Goal: Task Accomplishment & Management: Use online tool/utility

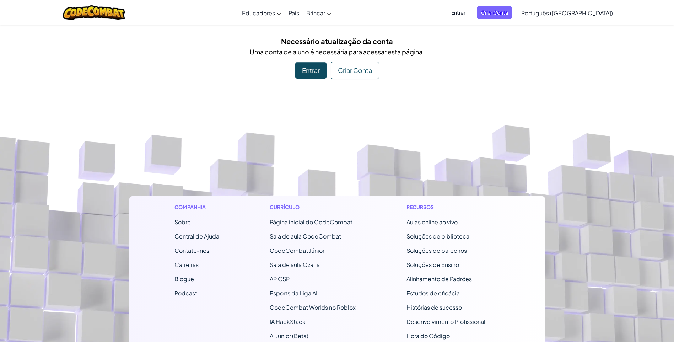
click at [313, 69] on div "Entrar" at bounding box center [310, 70] width 31 height 16
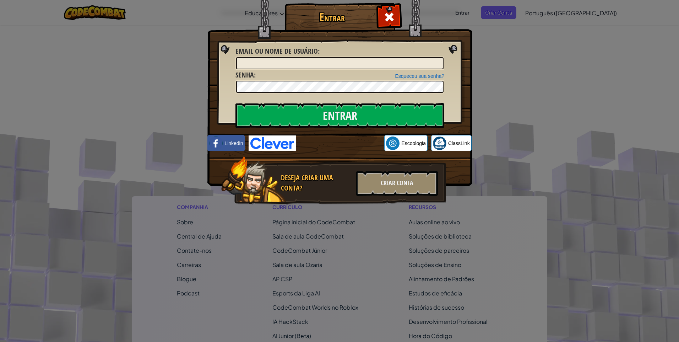
drag, startPoint x: 524, startPoint y: 80, endPoint x: 513, endPoint y: 89, distance: 14.9
click at [524, 80] on div "Entrar Erro desconhecido. Email ou nome de usuário : Esqueceu sua senha? Senha …" at bounding box center [339, 171] width 679 height 342
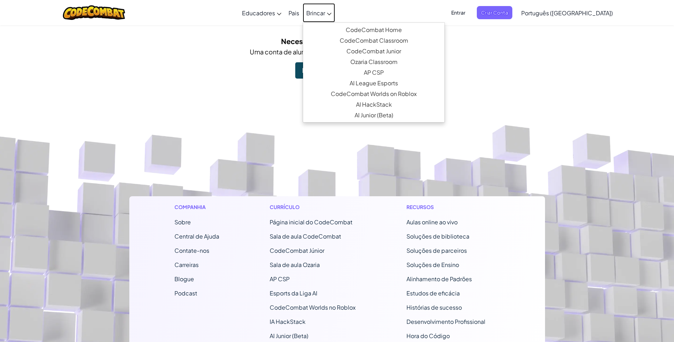
click at [325, 12] on span "Brincar" at bounding box center [315, 12] width 19 height 7
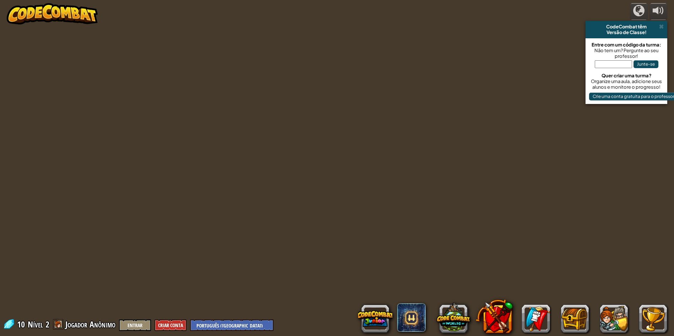
select select "pt-BR"
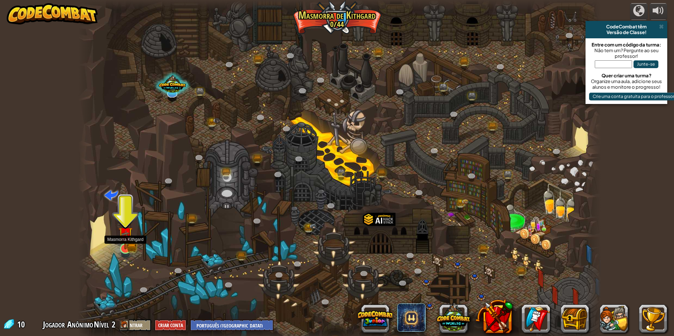
click at [129, 244] on img at bounding box center [125, 234] width 14 height 31
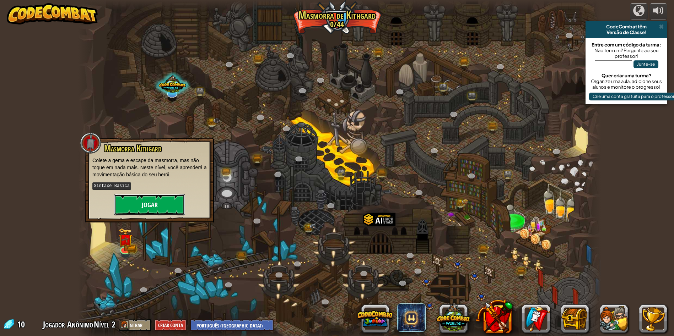
click at [151, 208] on button "Jogar" at bounding box center [149, 204] width 71 height 21
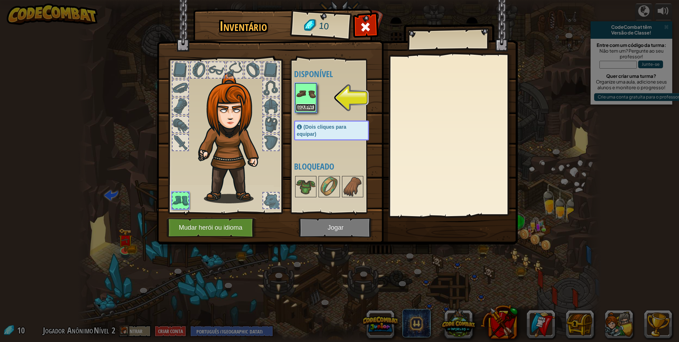
click at [305, 107] on button "Equipar" at bounding box center [306, 107] width 20 height 7
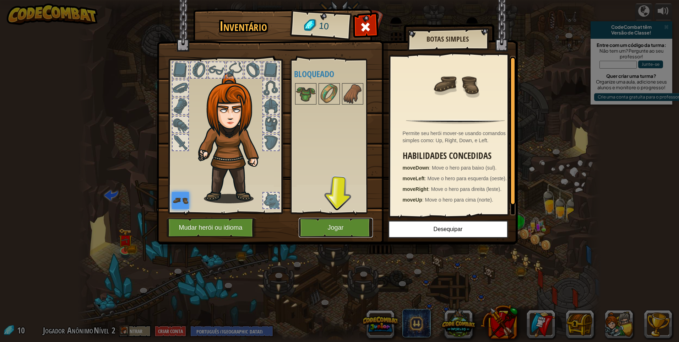
click at [336, 225] on button "Jogar" at bounding box center [336, 228] width 74 height 20
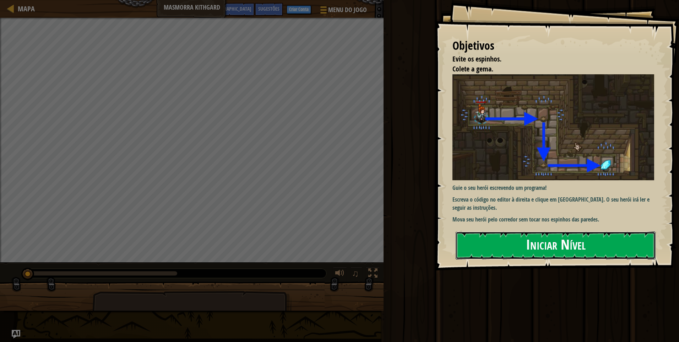
click at [514, 244] on button "Iniciar Nível" at bounding box center [556, 245] width 200 height 28
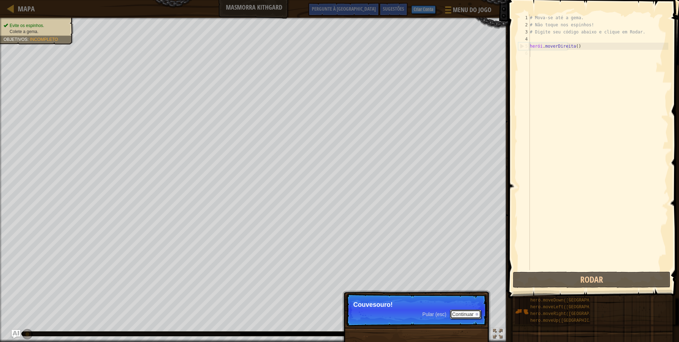
click at [462, 313] on font "Continuar" at bounding box center [463, 314] width 22 height 6
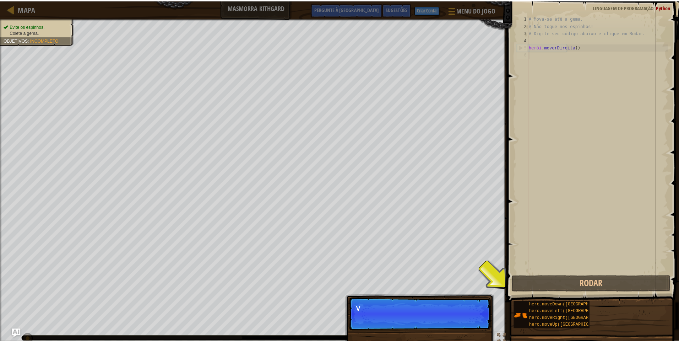
scroll to position [3, 0]
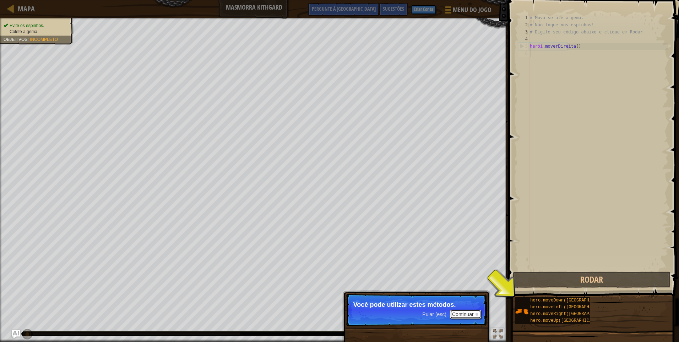
click at [468, 310] on button "Continuar" at bounding box center [465, 313] width 31 height 9
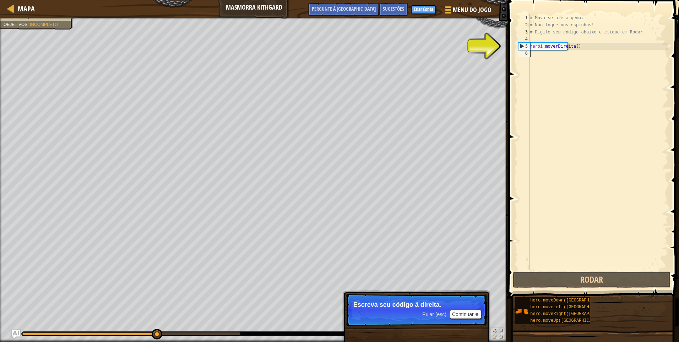
click at [470, 311] on p "Pular (esc) Continuar Escreva seu código á direita." at bounding box center [416, 309] width 141 height 33
click at [470, 311] on button "Continuar" at bounding box center [465, 313] width 31 height 9
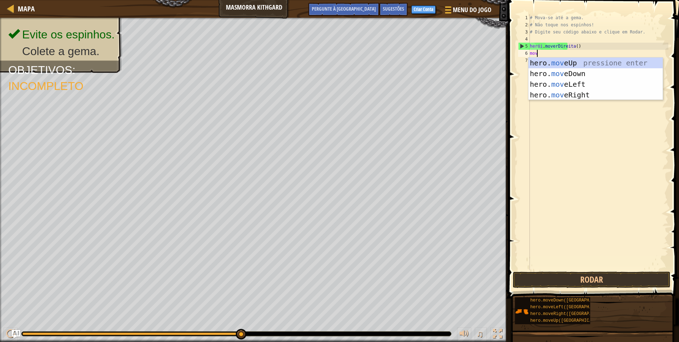
type textarea "move"
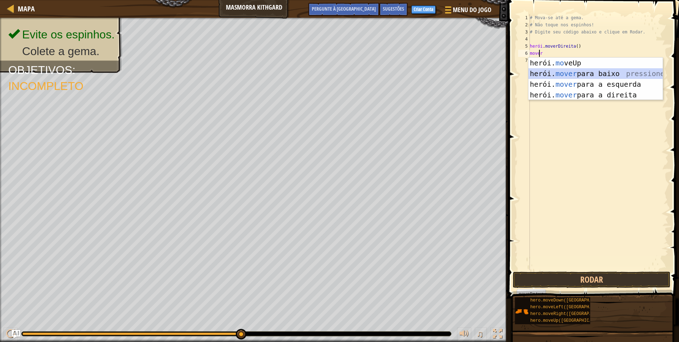
click at [564, 72] on div "herói. mo veUp pressione enter herói. mover para baixo pressione enter herói. m…" at bounding box center [595, 90] width 134 height 64
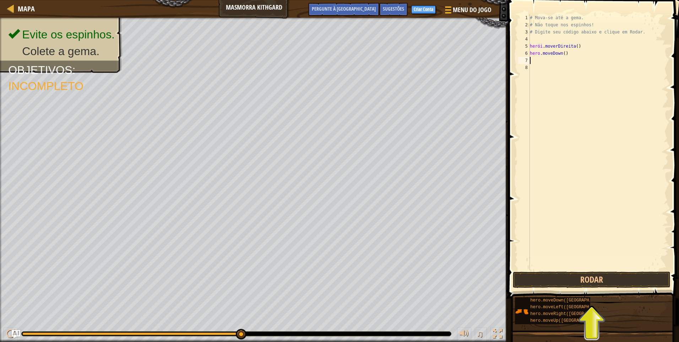
scroll to position [3, 0]
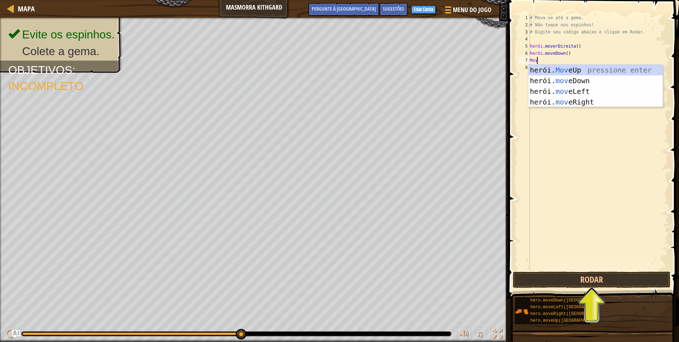
type textarea "move"
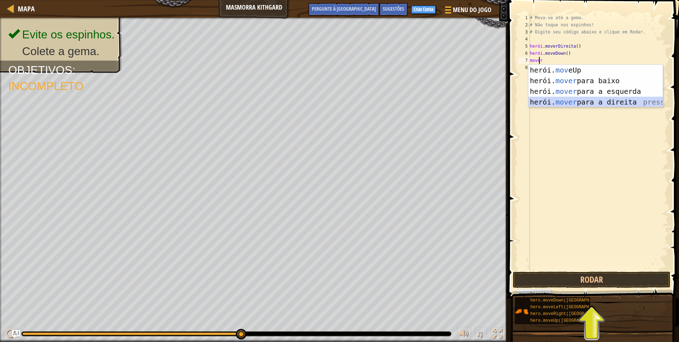
click at [614, 100] on div "herói. mov eUp pressione enter herói. mover para baixo pressione enter herói. m…" at bounding box center [595, 97] width 134 height 64
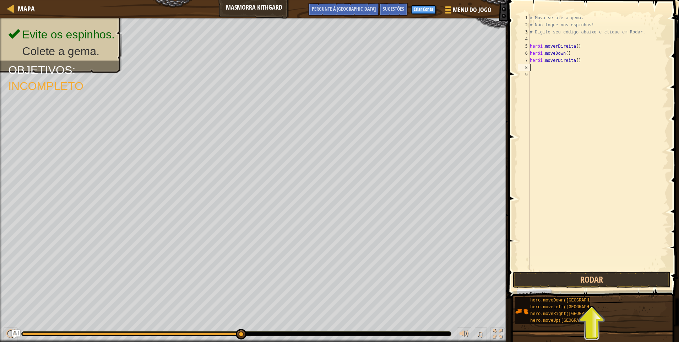
scroll to position [3, 0]
click at [593, 278] on button "Rodar" at bounding box center [592, 279] width 158 height 16
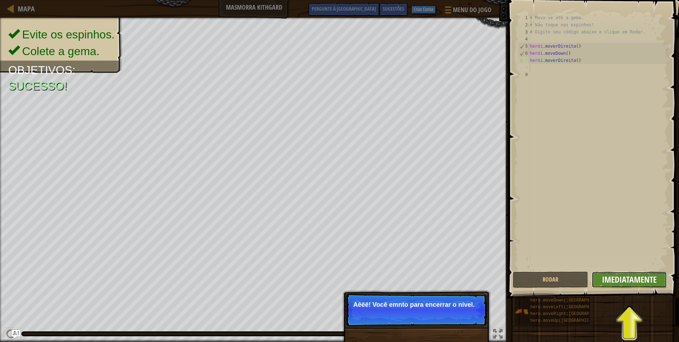
click at [630, 279] on span "Imediatamente" at bounding box center [629, 278] width 55 height 11
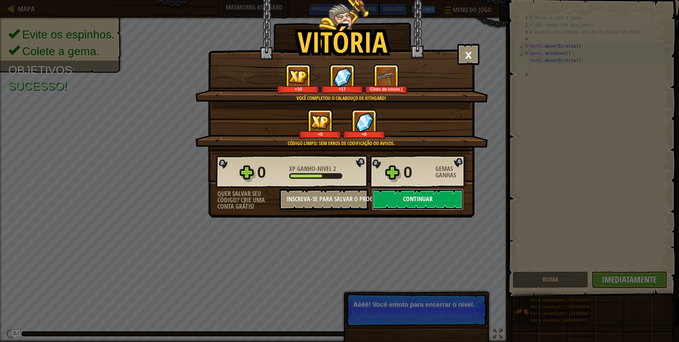
click at [438, 197] on button "Continuar" at bounding box center [418, 199] width 92 height 21
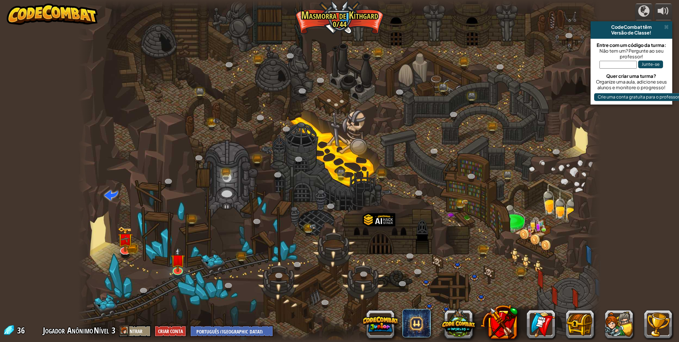
select select "pt-BR"
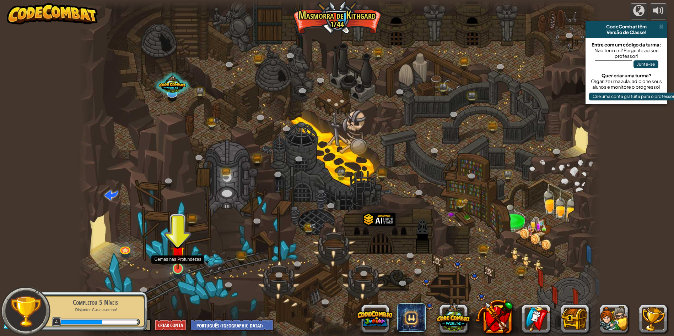
click at [176, 264] on img at bounding box center [178, 253] width 14 height 32
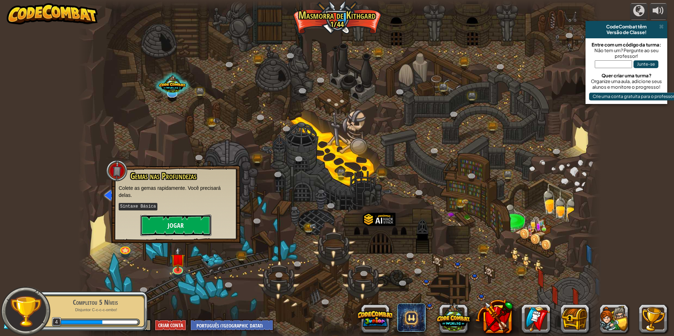
click at [163, 222] on button "Jogar" at bounding box center [175, 225] width 71 height 21
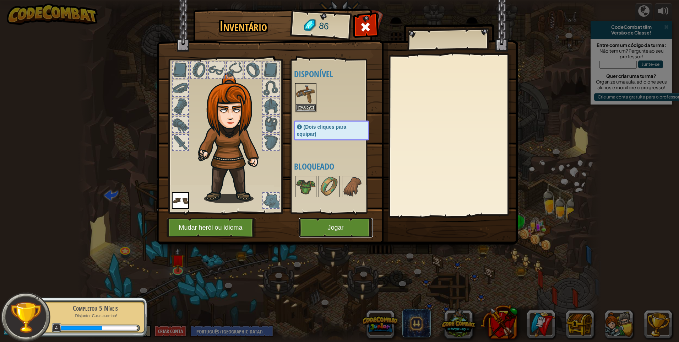
click at [315, 227] on button "Jogar" at bounding box center [336, 228] width 74 height 20
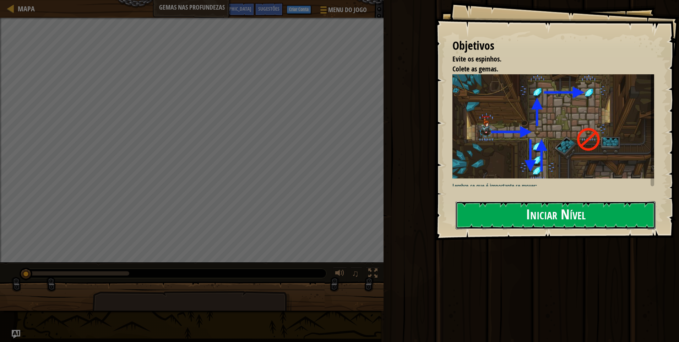
click at [518, 210] on button "Iniciar Nível" at bounding box center [556, 215] width 200 height 28
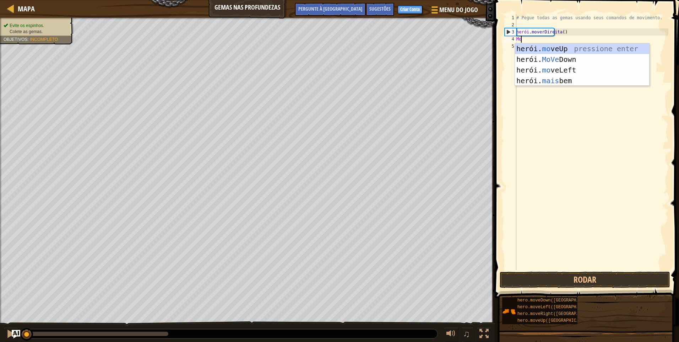
scroll to position [3, 0]
type textarea "move"
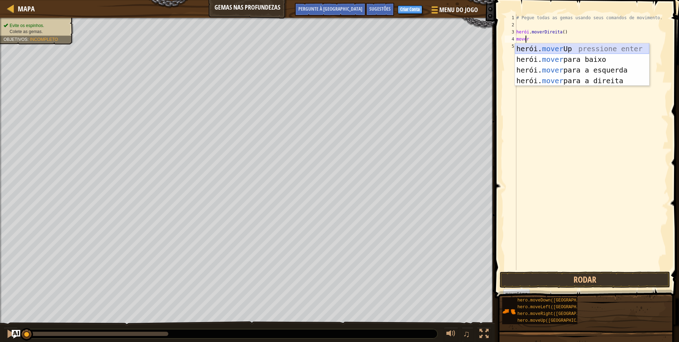
click at [563, 49] on div "herói. mover Up pressione enter herói. mover para baixo pressione enter herói. …" at bounding box center [582, 75] width 134 height 64
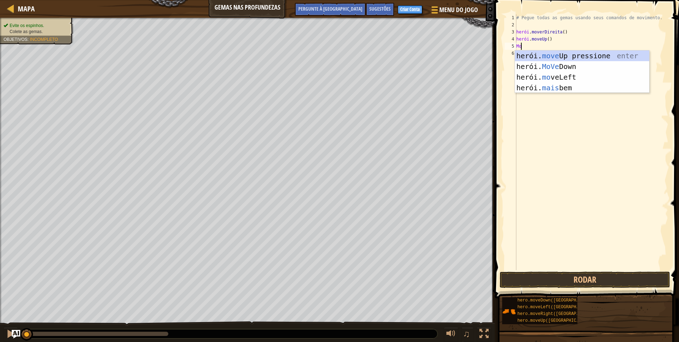
type textarea "move"
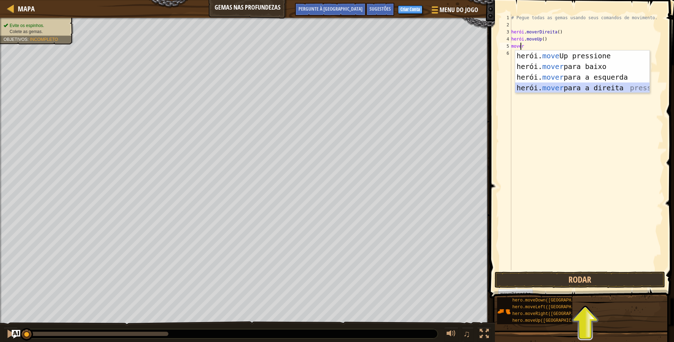
click at [583, 88] on div "herói. move Up pressione enter herói. mover para baixo pressione enter herói. m…" at bounding box center [582, 82] width 134 height 64
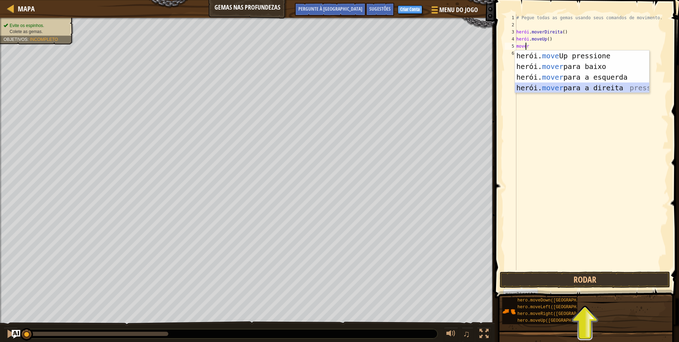
scroll to position [3, 0]
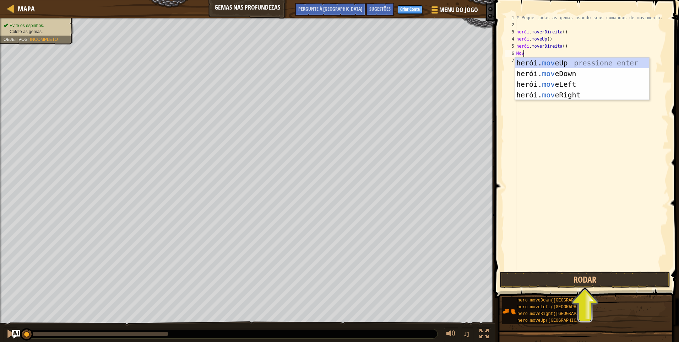
type textarea "move"
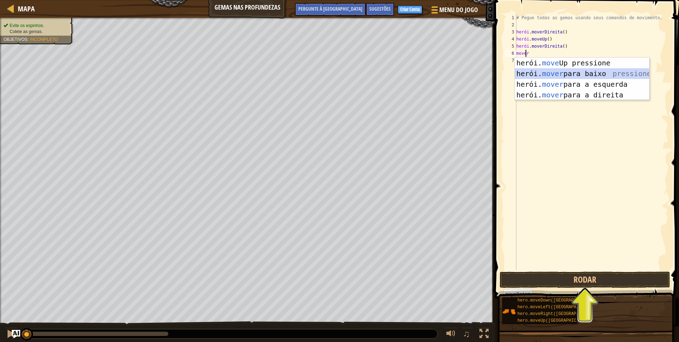
click at [557, 75] on div "herói. move Up pressione enter herói. mover para baixo pressione enter herói. m…" at bounding box center [582, 90] width 134 height 64
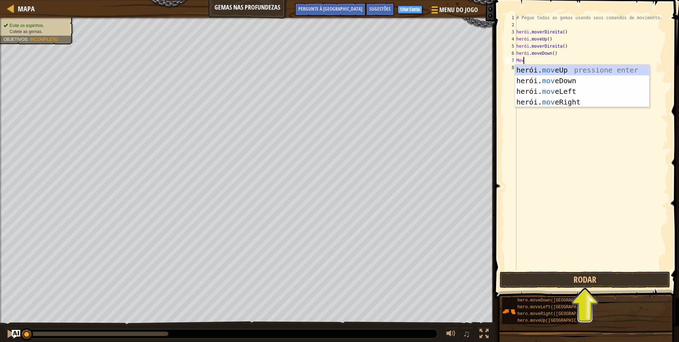
type textarea "move"
click at [578, 89] on div "herói. move Up pressione enter herói. mover para baixo pressione enter herói. m…" at bounding box center [582, 97] width 134 height 64
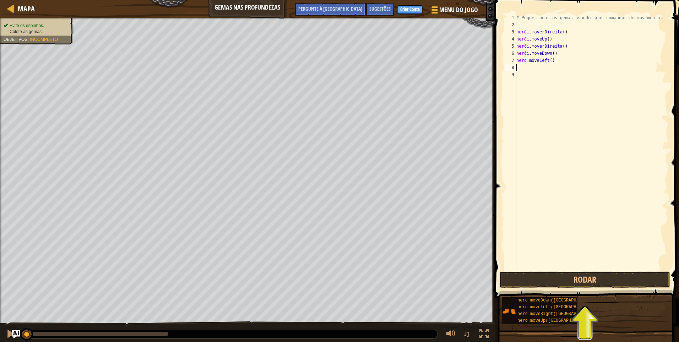
scroll to position [3, 0]
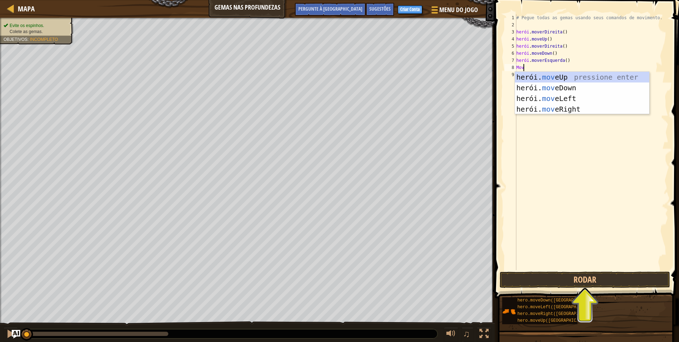
type textarea "move"
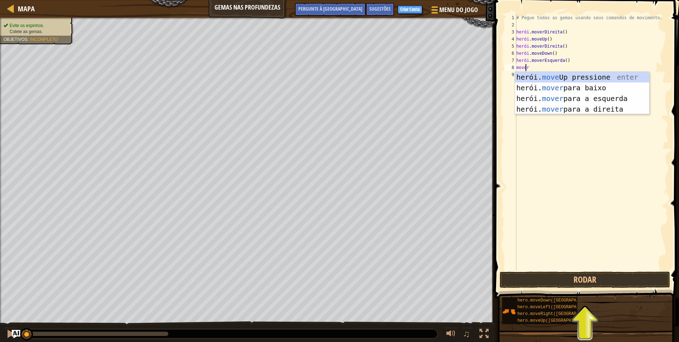
scroll to position [3, 0]
click at [575, 85] on div "herói. move Up pressione enter herói. mover para baixo pressione enter herói. m…" at bounding box center [582, 104] width 134 height 64
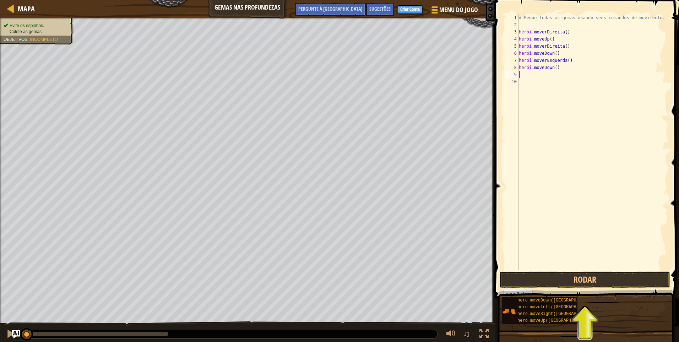
scroll to position [3, 0]
click at [590, 278] on button "Rodar" at bounding box center [585, 279] width 170 height 16
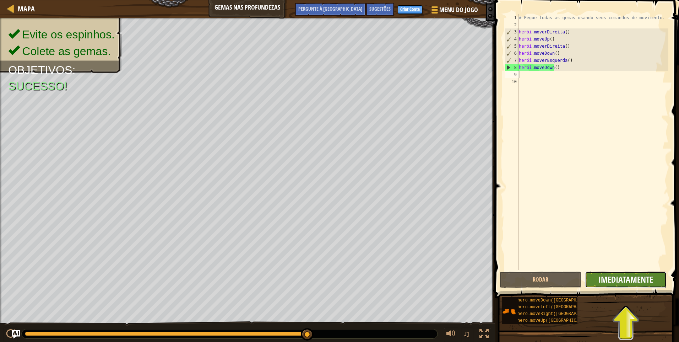
click at [625, 282] on span "Imediatamente" at bounding box center [625, 278] width 55 height 11
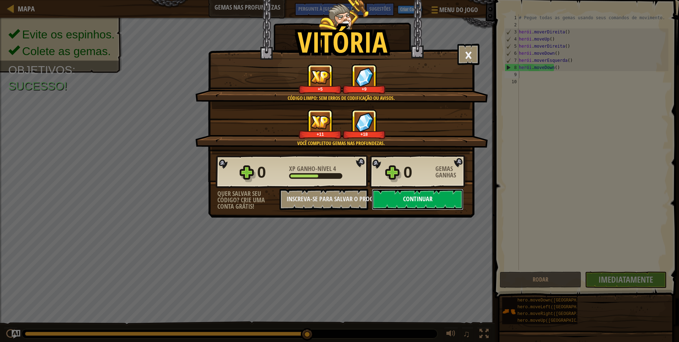
click at [407, 201] on button "Continuar" at bounding box center [418, 199] width 92 height 21
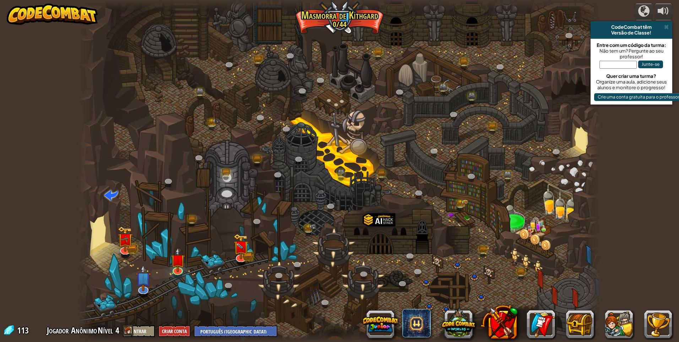
select select "pt-BR"
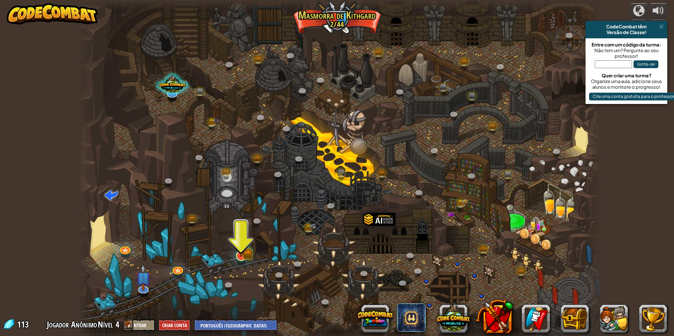
click at [240, 254] on img at bounding box center [241, 241] width 14 height 31
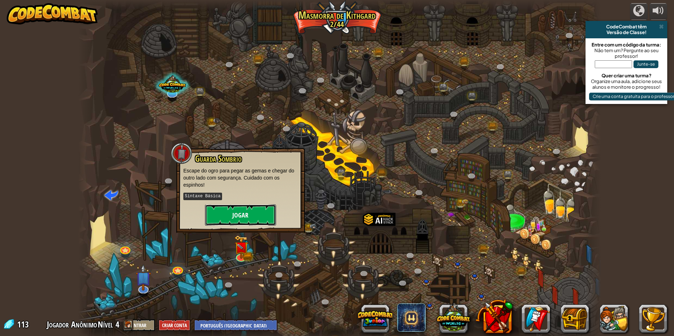
click at [244, 211] on button "Jogar" at bounding box center [240, 215] width 71 height 21
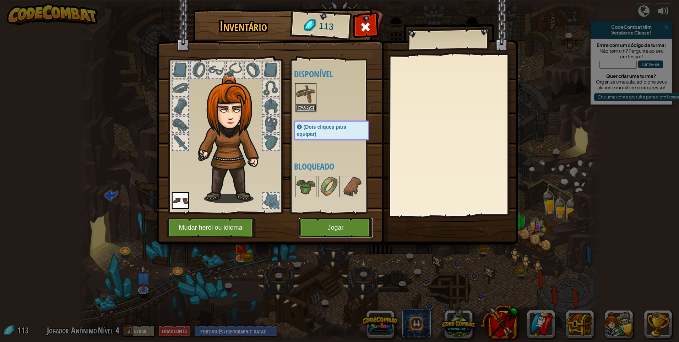
click at [320, 227] on button "Jogar" at bounding box center [336, 228] width 74 height 20
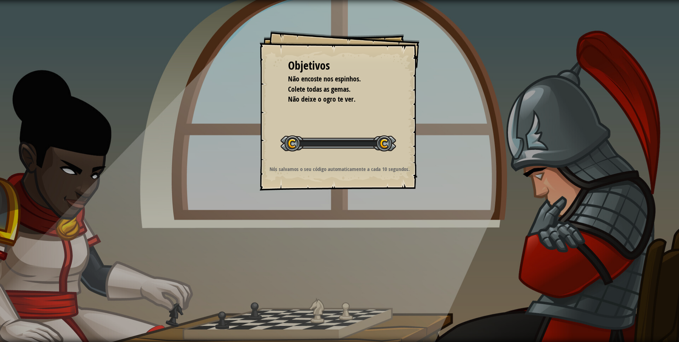
click at [304, 105] on div "Objetivos Não encoste nos espinhos. Colete todas as gemas. Não deixe o ogro te …" at bounding box center [340, 111] width 160 height 160
select select "pt-BR"
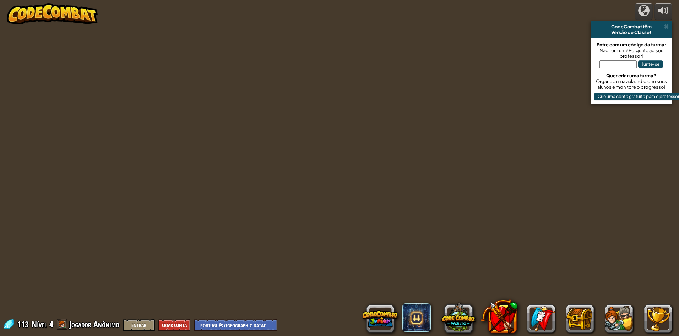
select select "pt-BR"
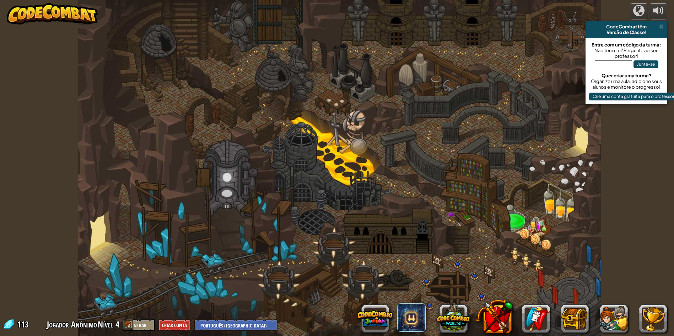
select select "pt-BR"
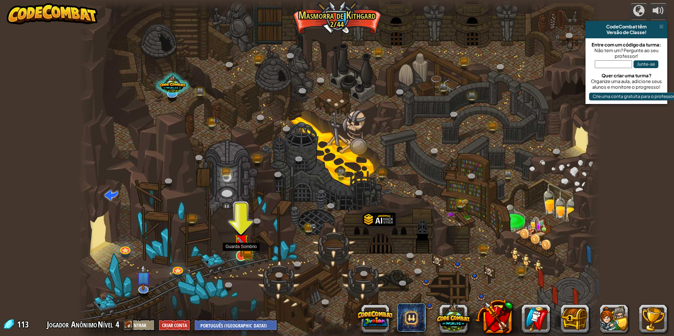
click at [246, 250] on img at bounding box center [241, 241] width 14 height 31
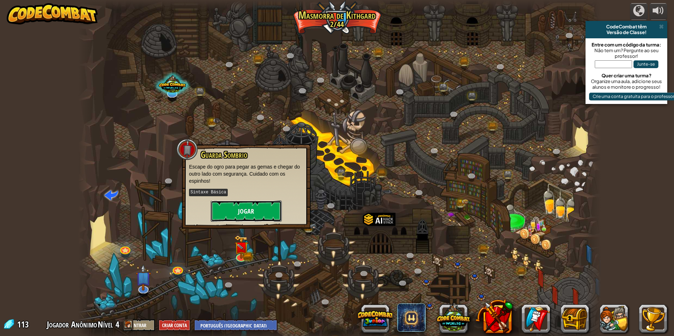
click at [247, 207] on button "Jogar" at bounding box center [246, 211] width 71 height 21
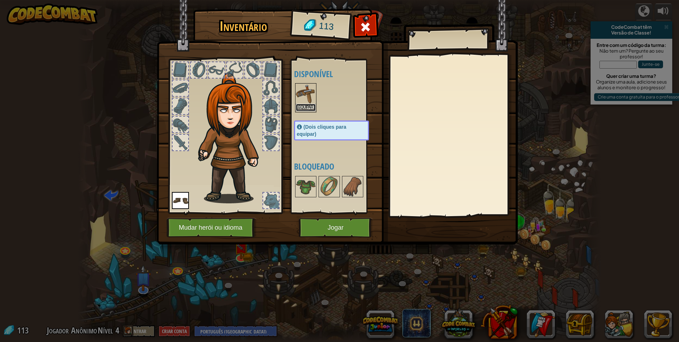
click at [311, 104] on button "Equipar" at bounding box center [306, 107] width 20 height 7
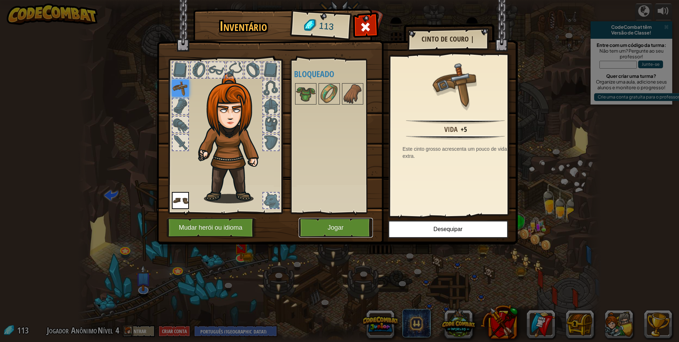
click at [354, 225] on button "Jogar" at bounding box center [336, 228] width 74 height 20
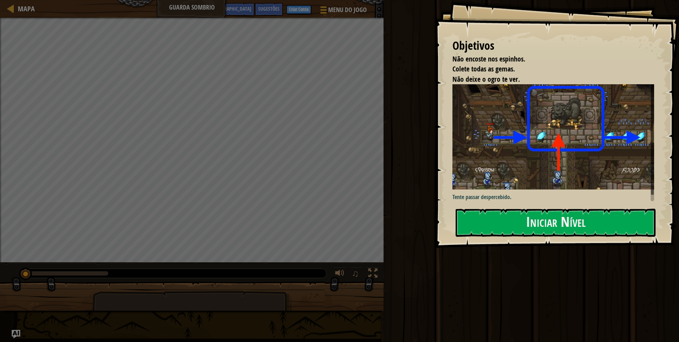
click at [529, 176] on img at bounding box center [555, 136] width 207 height 105
click at [525, 180] on img at bounding box center [555, 136] width 207 height 105
click at [512, 220] on button "Iniciar Nível" at bounding box center [556, 222] width 200 height 28
click at [548, 221] on button "Iniciar Nível" at bounding box center [556, 222] width 200 height 28
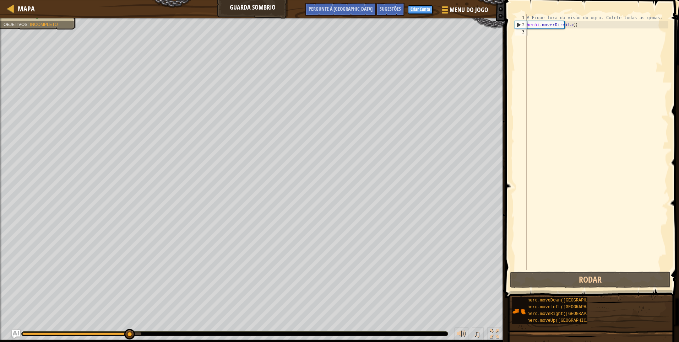
type textarea "move"
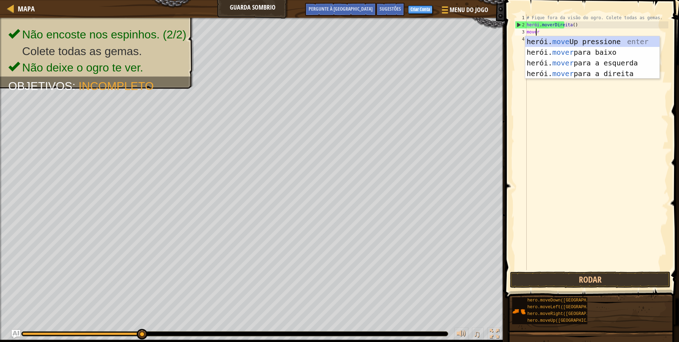
scroll to position [3, 0]
click at [596, 74] on div "herói. mover Em cima pressione enter herói. mover para baixo pressione enter he…" at bounding box center [592, 68] width 134 height 64
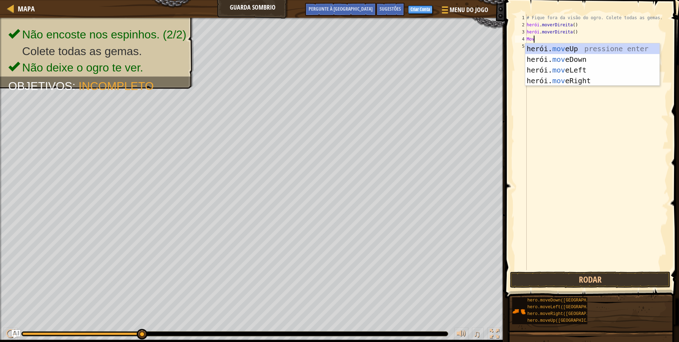
type textarea "move"
click at [596, 80] on div "herói. move Up pressione enter herói. mover para baixo pressione enter herói. m…" at bounding box center [592, 75] width 134 height 64
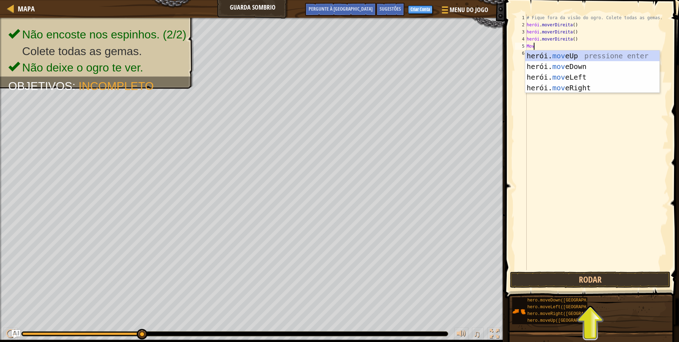
type textarea "move"
click at [583, 55] on div "herói. move Up pressione enter herói. mover para baixo pressione enter herói. m…" at bounding box center [592, 82] width 134 height 64
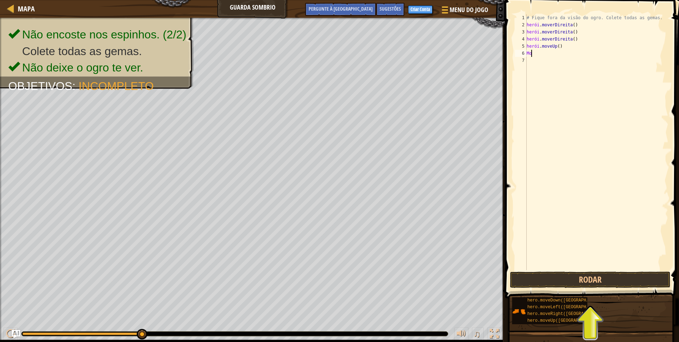
scroll to position [3, 0]
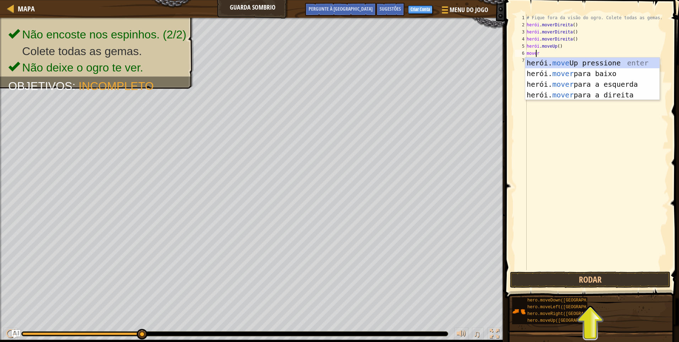
type textarea "move"
click at [579, 82] on div "herói. move Up pressione enter herói. mover para baixo pressione enter herói. m…" at bounding box center [592, 90] width 134 height 64
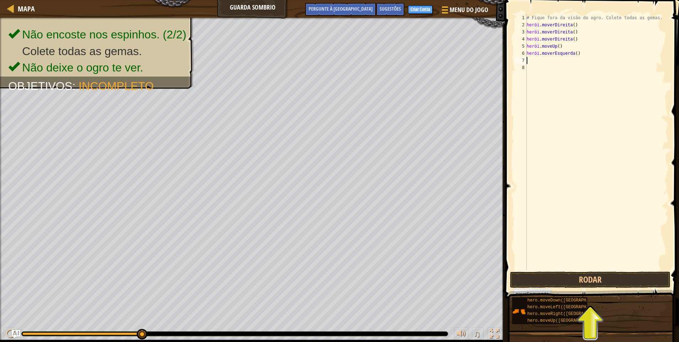
scroll to position [3, 0]
click at [572, 276] on button "Rodar" at bounding box center [590, 279] width 161 height 16
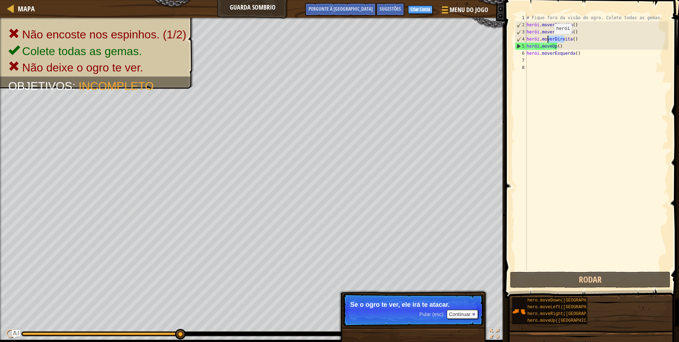
click at [547, 40] on div "# Fique fora da visão do ogro. Colete todas as gemas. herói . moverDireita ( ) …" at bounding box center [596, 149] width 143 height 270
click at [581, 40] on div "# Fique fora da visão do ogro. Colete todas as gemas. herói . moverDireita ( ) …" at bounding box center [596, 142] width 143 height 256
drag, startPoint x: 579, startPoint y: 38, endPoint x: 558, endPoint y: 29, distance: 22.5
click at [569, 39] on div "# Fique fora da visão do ogro. Colete todas as gemas. herói . moverDireita ( ) …" at bounding box center [596, 149] width 143 height 270
click at [468, 314] on font "Continuar" at bounding box center [460, 314] width 22 height 6
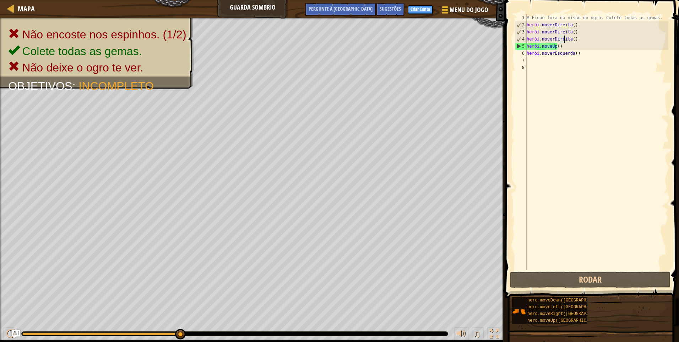
click at [580, 54] on div "# Fique fora da visão do ogro. Colete todas as gemas. herói . moverDireita ( ) …" at bounding box center [596, 149] width 143 height 270
click at [580, 55] on div "# Fique fora da visão do ogro. Colete todas as gemas. herói . moverDireita ( ) …" at bounding box center [596, 149] width 143 height 270
click at [571, 56] on div "# Fique fora da visão do ogro. Colete todas as gemas. herói . moverDireita ( ) …" at bounding box center [596, 149] width 143 height 270
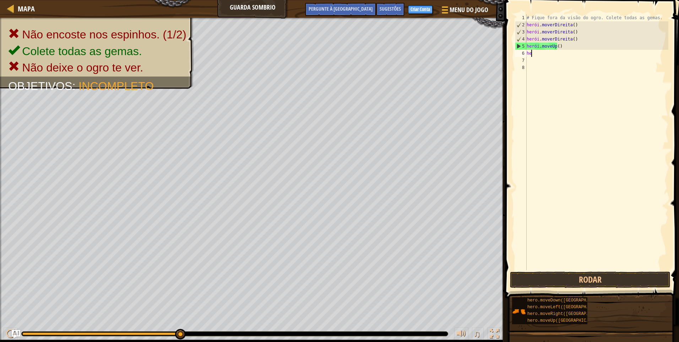
type textarea "h"
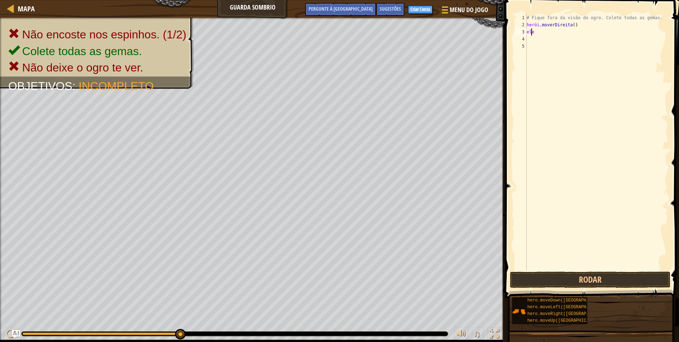
type textarea "h"
type textarea "v"
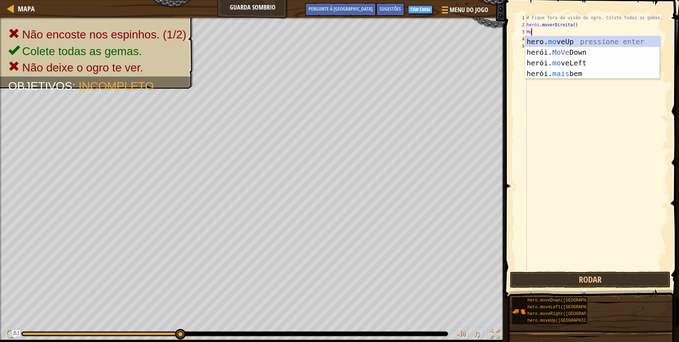
scroll to position [3, 0]
type textarea "move"
click at [586, 39] on div "hero. move Up pressione enter herói. mover para baixo pressione enter herói. mo…" at bounding box center [592, 68] width 134 height 64
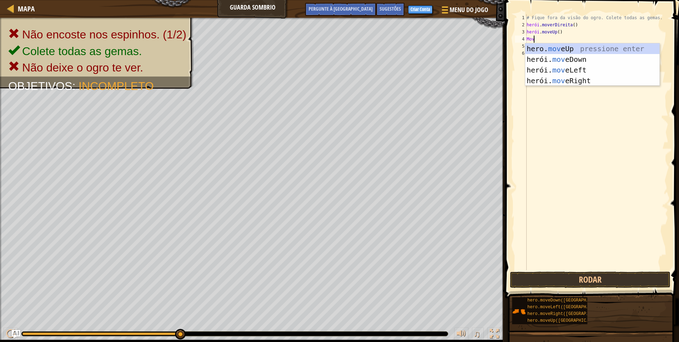
type textarea "move"
click at [579, 80] on div "hero. move Up pressione enter herói. mover para baixo pressione enter herói. mo…" at bounding box center [592, 75] width 134 height 64
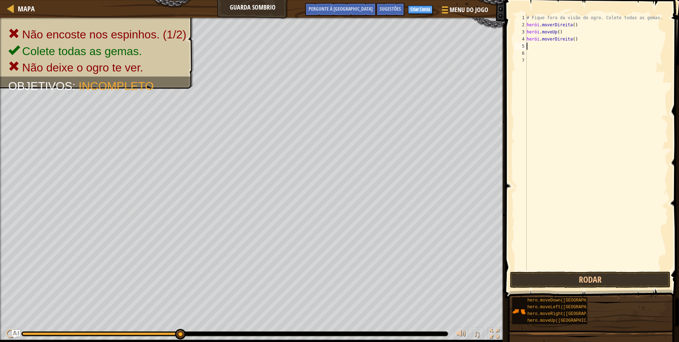
scroll to position [3, 0]
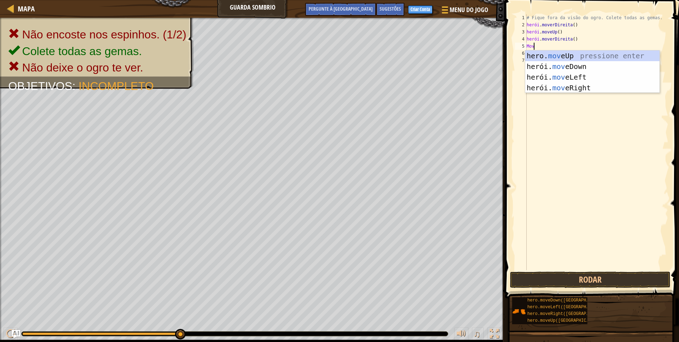
type textarea "move"
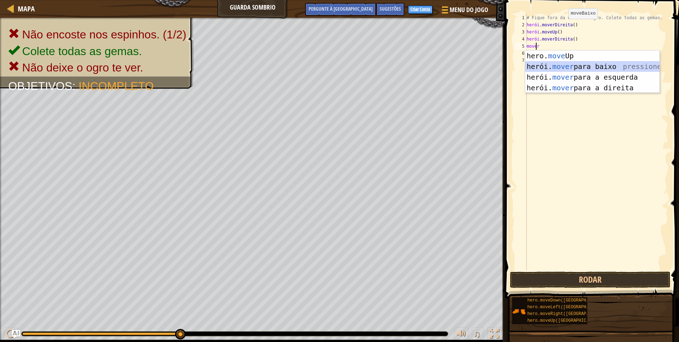
click at [597, 64] on div "hero. move Up pressione enter herói. mover para baixo pressione enter herói. mo…" at bounding box center [592, 82] width 134 height 64
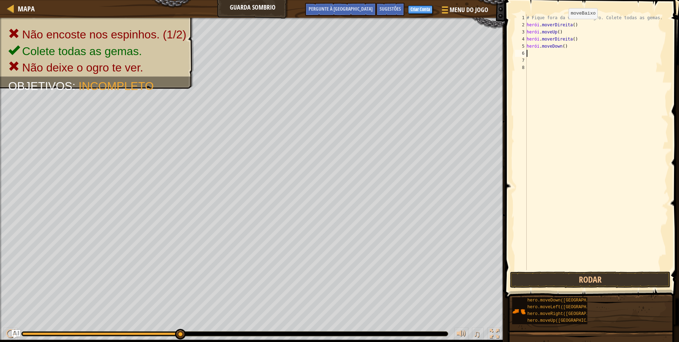
scroll to position [3, 0]
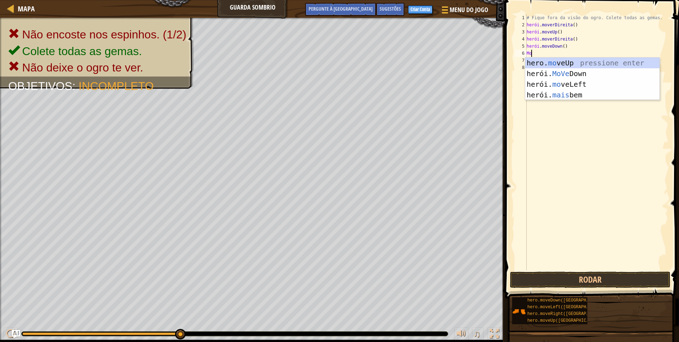
type textarea "move"
click at [601, 94] on div "hero. move Up pressione enter herói. mover para baixo pressione enter herói. mo…" at bounding box center [592, 90] width 134 height 64
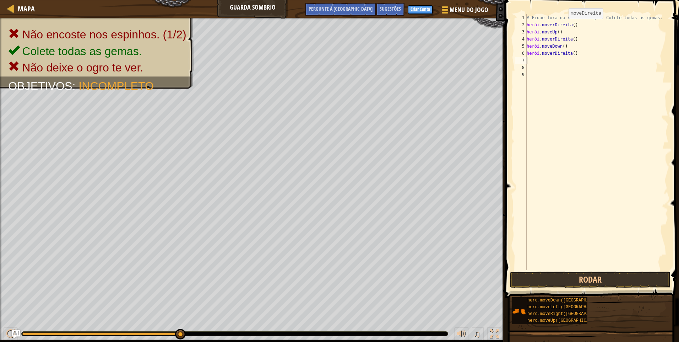
scroll to position [3, 0]
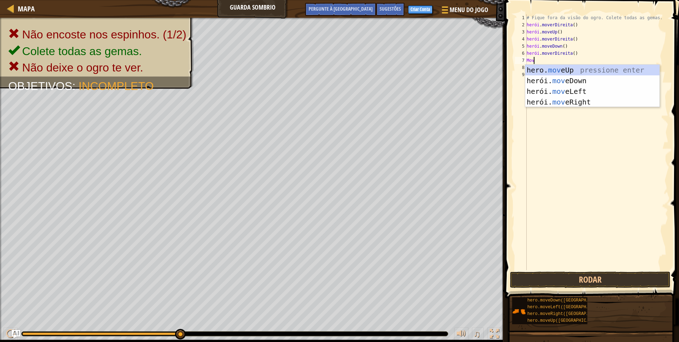
type textarea "move"
click at [563, 67] on div "hero. move Up pressione enter herói. mover para baixo pressione enter herói. mo…" at bounding box center [592, 97] width 134 height 64
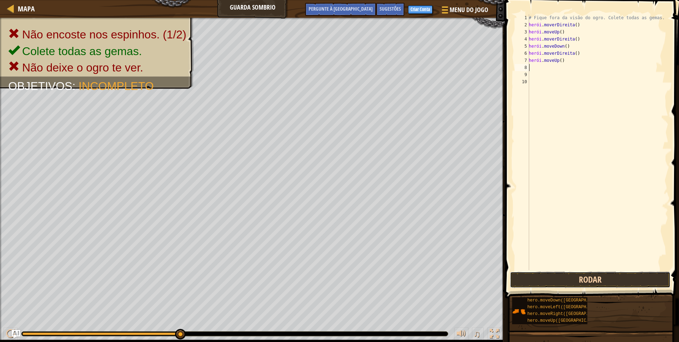
click at [600, 278] on button "Rodar" at bounding box center [590, 279] width 161 height 16
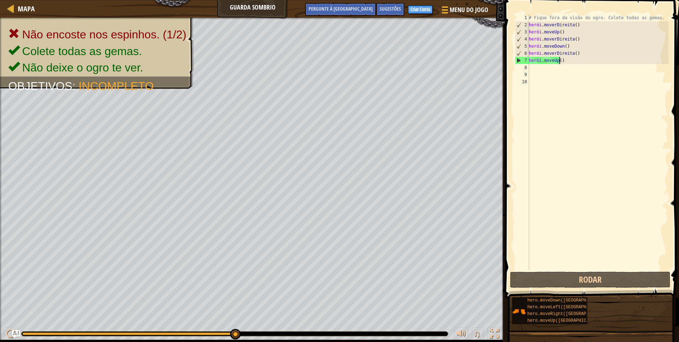
click at [562, 61] on div "# Fique fora da visão do ogro. Colete todas as gemas. herói . moverDireita ( ) …" at bounding box center [597, 149] width 141 height 270
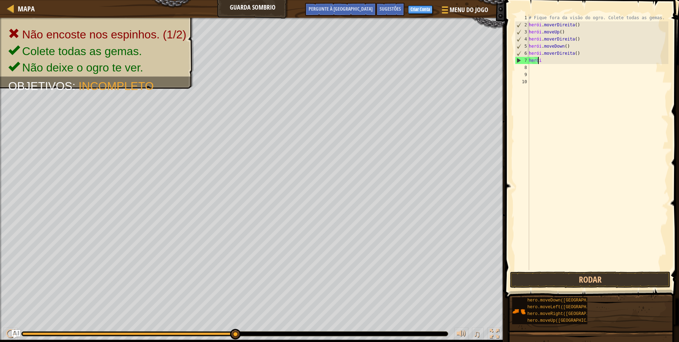
type textarea "h"
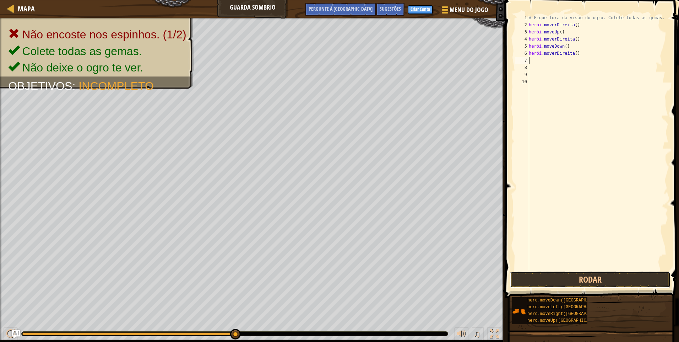
click at [606, 275] on button "Rodar" at bounding box center [590, 279] width 161 height 16
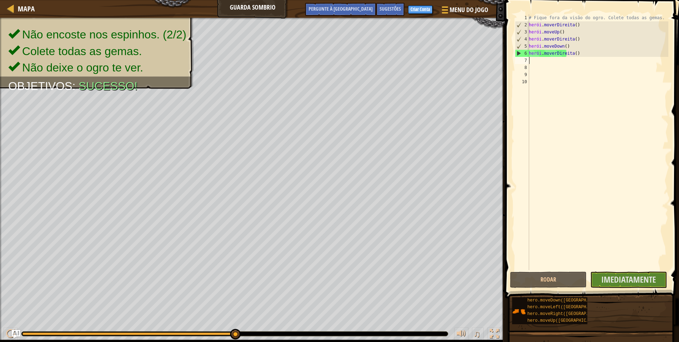
click at [533, 61] on div "# Fique fora da visão do ogro. Colete todas as gemas. herói . moverDireita ( ) …" at bounding box center [597, 149] width 141 height 270
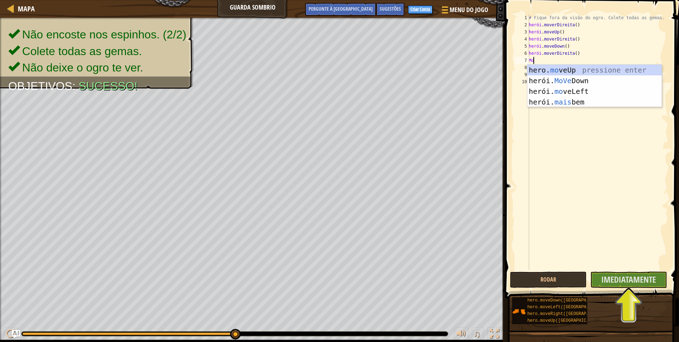
scroll to position [3, 0]
type textarea "move"
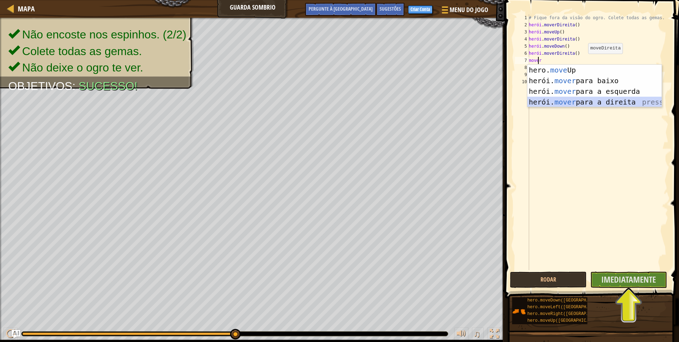
click at [596, 101] on div "hero. move Up pressione enter herói. mover para baixo pressione enter herói. mo…" at bounding box center [594, 97] width 134 height 64
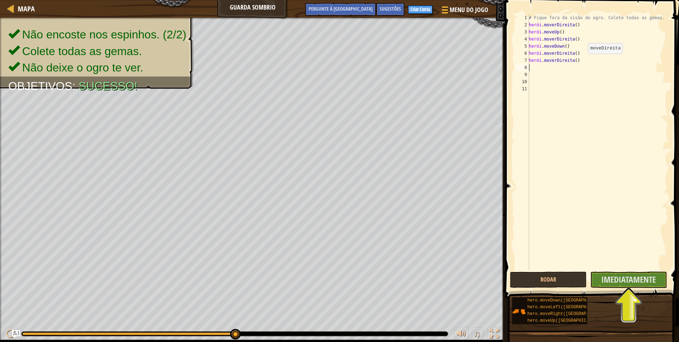
scroll to position [3, 0]
click at [620, 277] on span "Imediatamente" at bounding box center [628, 278] width 55 height 11
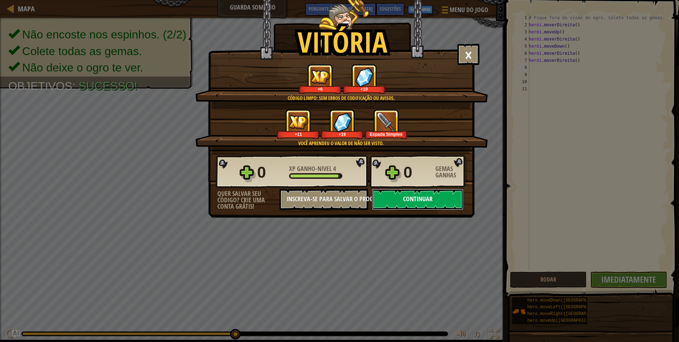
click at [432, 194] on button "Continuar" at bounding box center [418, 199] width 92 height 21
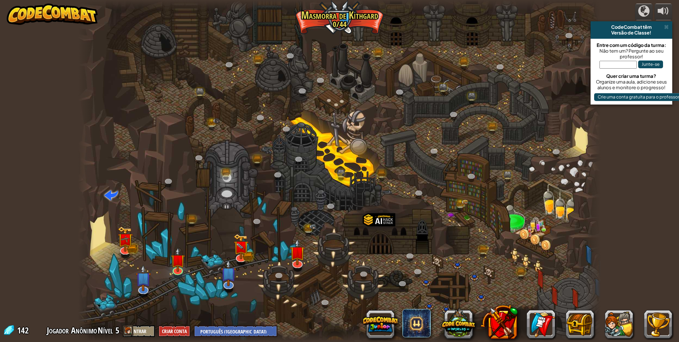
select select "pt-BR"
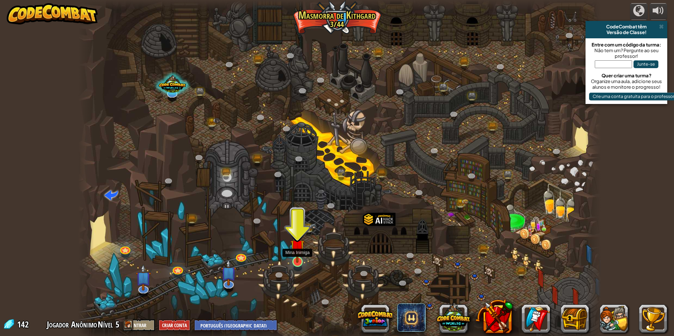
click at [296, 263] on img at bounding box center [297, 246] width 14 height 32
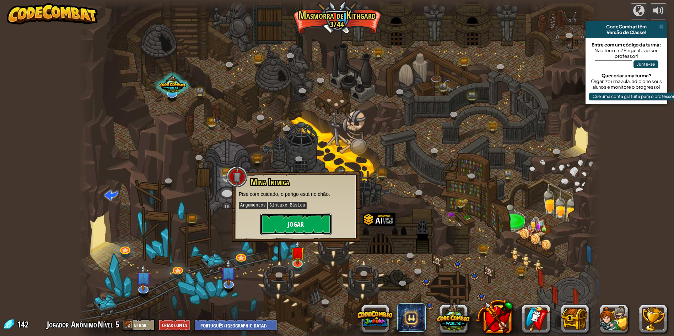
click at [290, 228] on button "Jogar" at bounding box center [295, 224] width 71 height 21
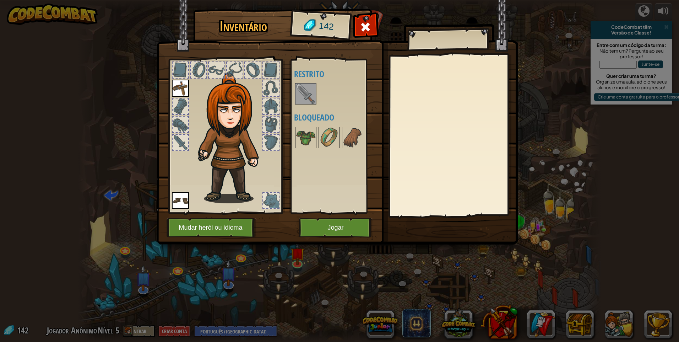
click at [302, 92] on img at bounding box center [306, 94] width 20 height 20
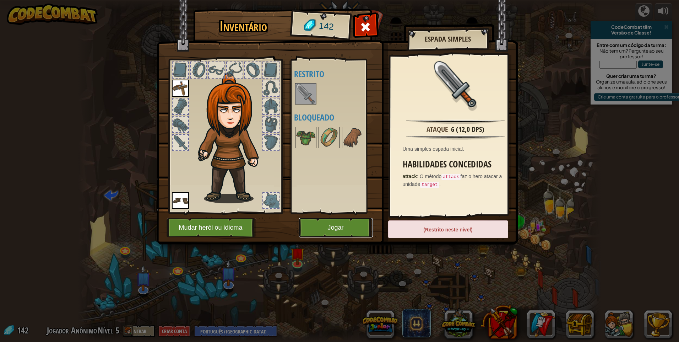
click at [344, 226] on button "Jogar" at bounding box center [336, 228] width 74 height 20
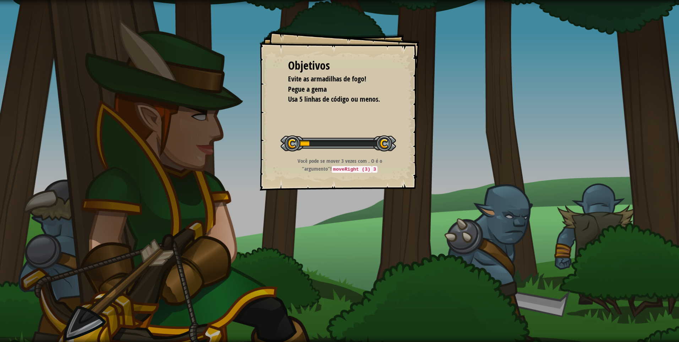
click at [388, 179] on div "Objetivos Evite as armadilhas de fogo! Pegue a gema Usa 5 linhas de código ou m…" at bounding box center [340, 111] width 160 height 160
click at [359, 145] on div at bounding box center [338, 143] width 115 height 16
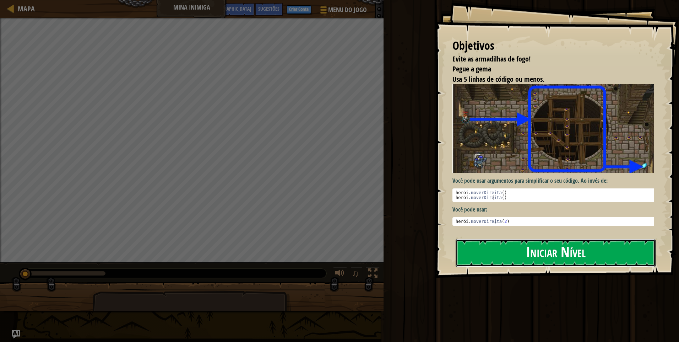
click at [513, 252] on button "Iniciar Nível" at bounding box center [556, 253] width 200 height 28
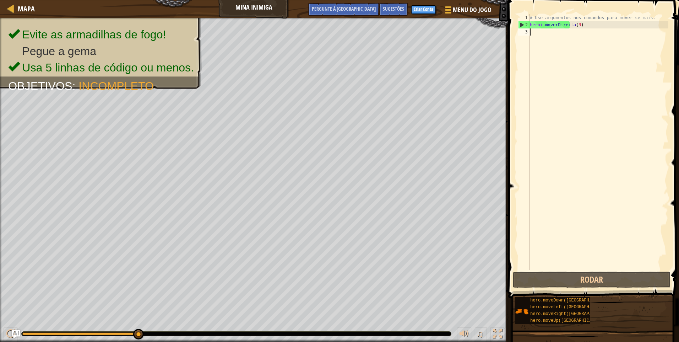
click at [573, 22] on div "# Use argumentos nos comandos para mover-se mais. herói . moverDireita ( 3 )" at bounding box center [598, 149] width 140 height 270
click at [577, 24] on div "# Use argumentos nos comandos para mover-se mais. herói . moverDireita ( 3 )" at bounding box center [598, 149] width 140 height 270
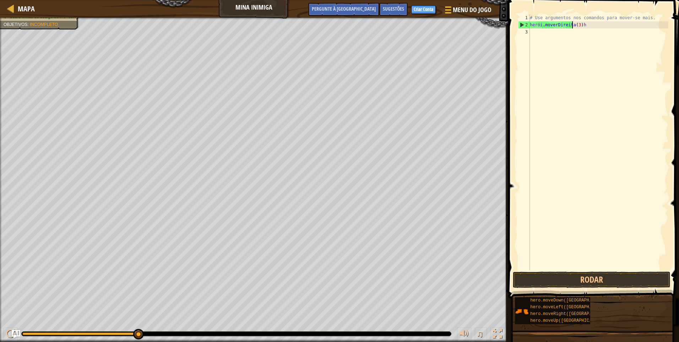
scroll to position [3, 3]
click at [584, 26] on div "# Use argumentos nos comandos para mover-se mais. herói . moverDireita ( 3 ) h" at bounding box center [598, 149] width 140 height 270
click at [578, 26] on div "# Use argumentos nos comandos para mover-se mais. herói . moverDireita ( 3 ) h" at bounding box center [598, 149] width 140 height 270
click at [569, 25] on div "# Use argumentos nos comandos para mover-se mais. herói . moverDireita ( 3 ) h" at bounding box center [598, 149] width 140 height 270
click at [569, 24] on div "# Use argumentos nos comandos para mover-se mais. herói . moverDireita ( 3 ) h" at bounding box center [598, 149] width 140 height 270
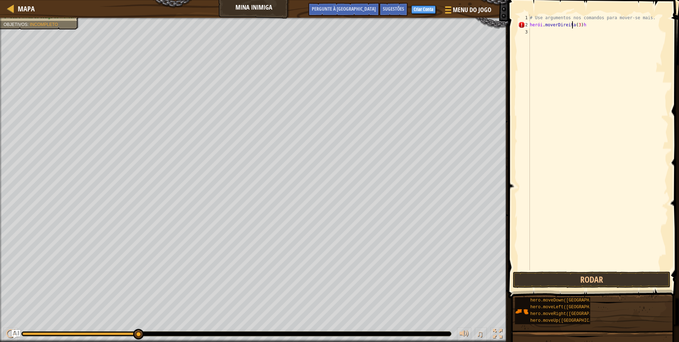
click at [581, 22] on div "# Use argumentos nos comandos para mover-se mais. herói . moverDireita ( 3 ) h" at bounding box center [598, 149] width 140 height 270
click at [582, 24] on div "# Use argumentos nos comandos para mover-se mais. herói . moverDireita ( 3 ) h" at bounding box center [598, 149] width 140 height 270
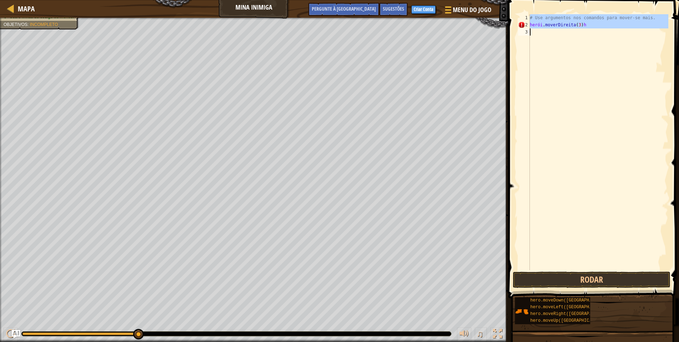
click at [583, 25] on div "# Use argumentos nos comandos para mover-se mais. herói . moverDireita ( 3 ) h" at bounding box center [598, 142] width 140 height 256
click at [582, 25] on div "# Use argumentos nos comandos para mover-se mais. herói . moverDireita ( 3 ) h" at bounding box center [598, 149] width 140 height 270
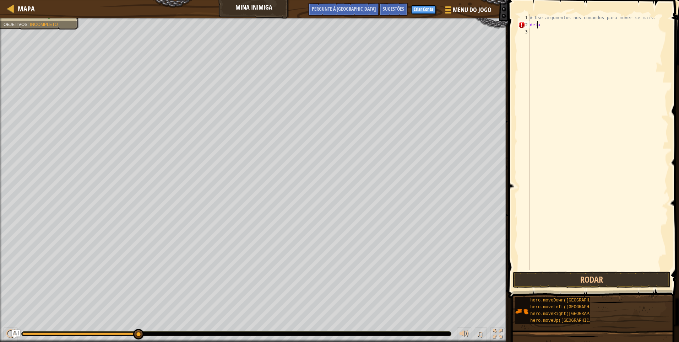
scroll to position [3, 0]
type textarea "h"
type textarea "m"
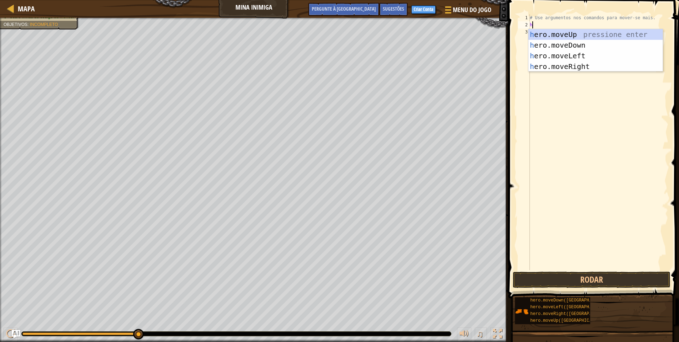
type textarea "her"
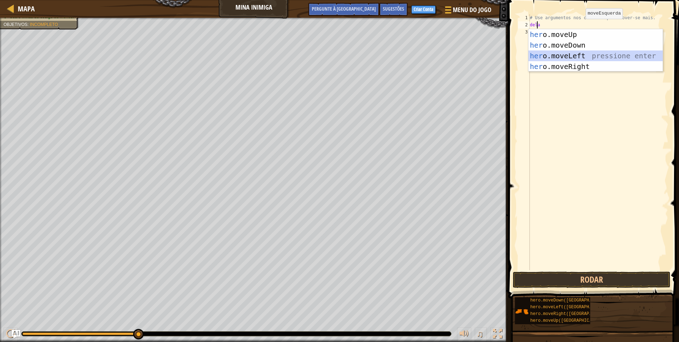
click at [572, 55] on div "her o.moveUp pressione enter her o.moveDown pressione enter her o.moveLeft pres…" at bounding box center [595, 61] width 134 height 64
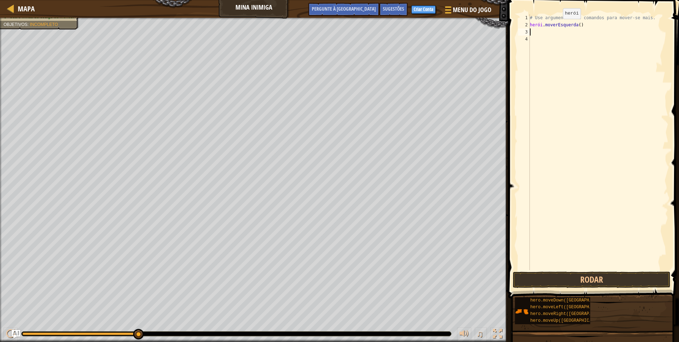
click at [557, 26] on div "# Use argumentos nos comandos para mover-se mais. herói . moverEsquerda ( )" at bounding box center [598, 149] width 140 height 270
click at [569, 25] on div "# Use argumentos nos comandos para mover-se mais. herói . moverEsquerda ( )" at bounding box center [598, 149] width 140 height 270
click at [573, 25] on div "# Use argumentos nos comandos para mover-se mais. herói . moverEsquerda ( )" at bounding box center [598, 149] width 140 height 270
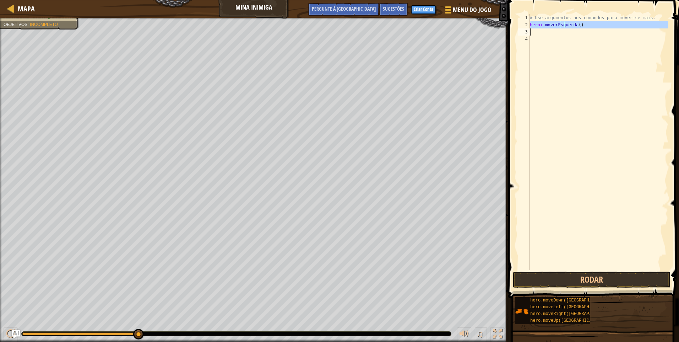
click at [573, 25] on div "# Use argumentos nos comandos para mover-se mais. herói . moverEsquerda ( )" at bounding box center [598, 149] width 140 height 270
type textarea "hero.moveLeft()"
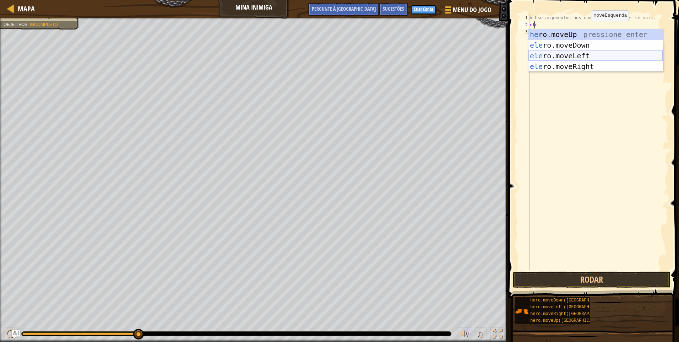
type textarea "h"
type textarea "he"
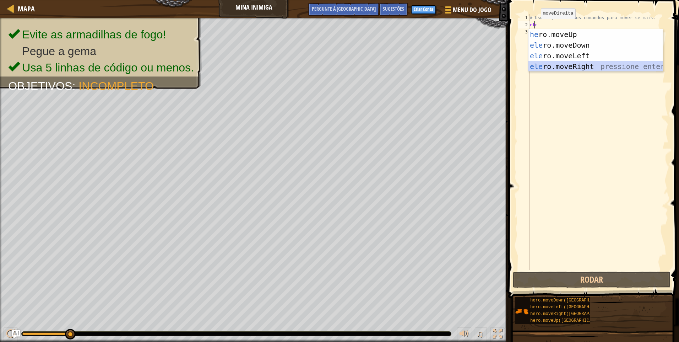
click at [569, 66] on div "he ro.moveUp pressione enter ele ro.moveDown pressione enter ele ro.moveLeft pr…" at bounding box center [595, 61] width 134 height 64
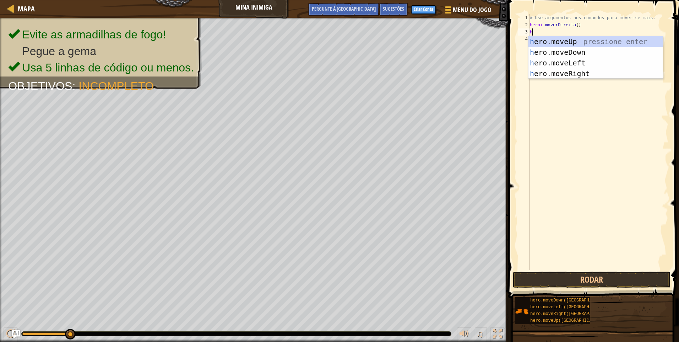
type textarea "he"
click at [560, 70] on div "he ro.moveUp pressione enter ele ro.moveDown pressione enter ele ro.moveLeft pr…" at bounding box center [595, 68] width 134 height 64
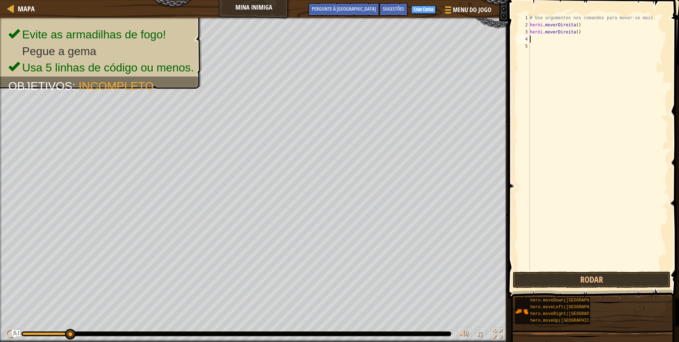
click at [575, 32] on div "# Use argumentos nos comandos para mover-se mais. herói . moverDireita ( ) heró…" at bounding box center [598, 149] width 140 height 270
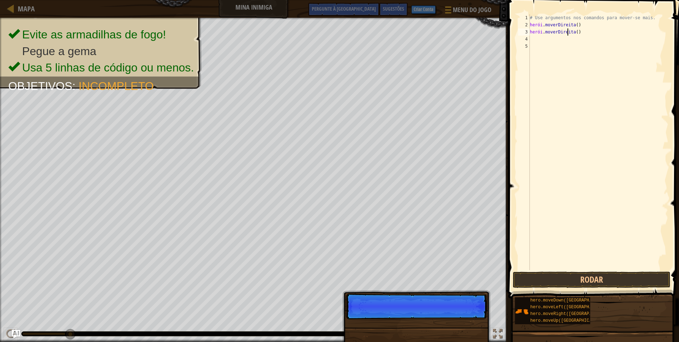
click at [573, 31] on div "# Use argumentos nos comandos para mover-se mais. herói . moverDireita ( ) heró…" at bounding box center [598, 149] width 140 height 270
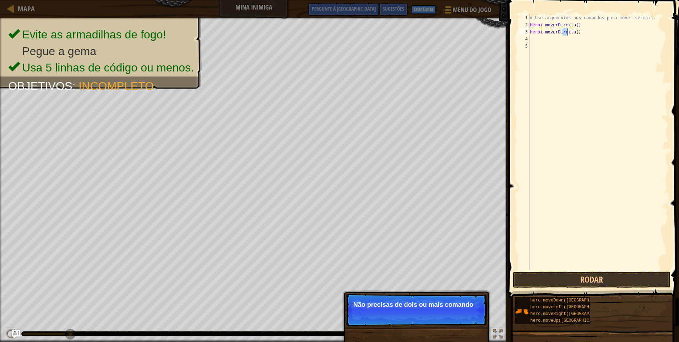
click at [573, 30] on div "# Use argumentos nos comandos para mover-se mais. herói . moverDireita ( ) heró…" at bounding box center [598, 142] width 140 height 256
click at [573, 30] on div "# Use argumentos nos comandos para mover-se mais. herói . moverDireita ( ) heró…" at bounding box center [598, 149] width 140 height 270
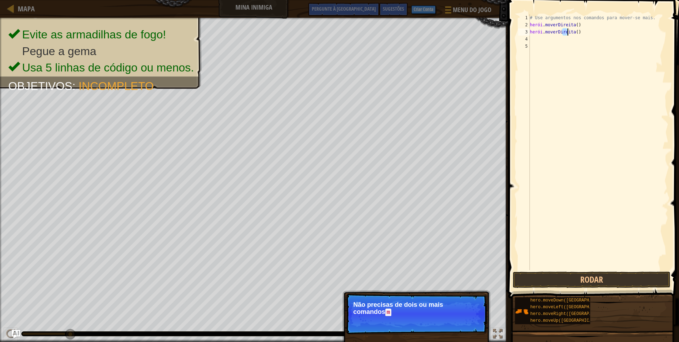
click at [575, 30] on div "# Use argumentos nos comandos para mover-se mais. herói . moverDireita ( ) heró…" at bounding box center [598, 142] width 140 height 256
type textarea "hero.moveRight()"
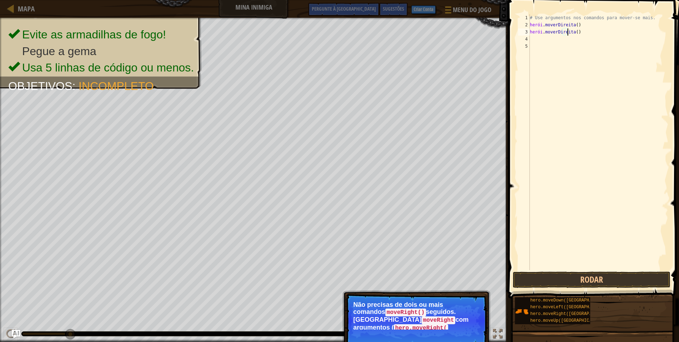
click at [564, 41] on div "# Use argumentos nos comandos para mover-se mais. herói . moverDireita ( ) heró…" at bounding box center [598, 149] width 140 height 270
click at [546, 42] on div "# Use argumentos nos comandos para mover-se mais. herói . moverDireita ( ) heró…" at bounding box center [598, 149] width 140 height 270
click at [541, 42] on div "# Use argumentos nos comandos para mover-se mais. herói . moverDireita ( ) heró…" at bounding box center [598, 149] width 140 height 270
click at [540, 42] on div "# Use argumentos nos comandos para mover-se mais. herói . moverDireita ( ) heró…" at bounding box center [598, 149] width 140 height 270
click at [539, 40] on div "# Use argumentos nos comandos para mover-se mais. herói . moverDireita ( ) heró…" at bounding box center [598, 149] width 140 height 270
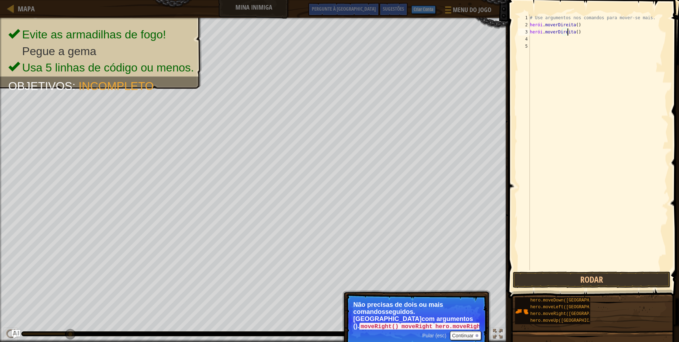
click at [538, 39] on div "# Use argumentos nos comandos para mover-se mais. herói . moverDireita ( ) heró…" at bounding box center [598, 149] width 140 height 270
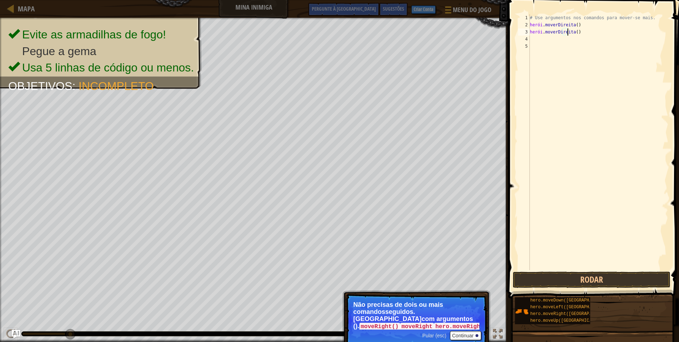
click at [538, 39] on div "# Use argumentos nos comandos para mover-se mais. herói . moverDireita ( ) heró…" at bounding box center [598, 149] width 140 height 270
click at [595, 32] on div "# Use argumentos nos comandos para mover-se mais. herói . moverDireita ( ) heró…" at bounding box center [598, 149] width 140 height 270
click at [587, 32] on div "# Use argumentos nos comandos para mover-se mais. herói . moverDireita ( ) heró…" at bounding box center [598, 149] width 140 height 270
type textarea "h"
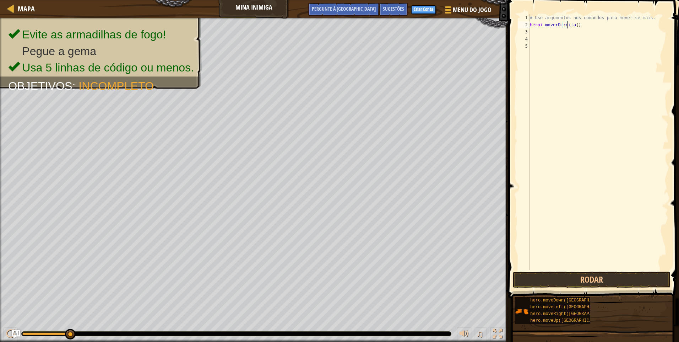
click at [575, 24] on div "# Use argumentos nos comandos para mover-se mais. herói . moverDireita ( )" at bounding box center [598, 149] width 140 height 270
type textarea "h"
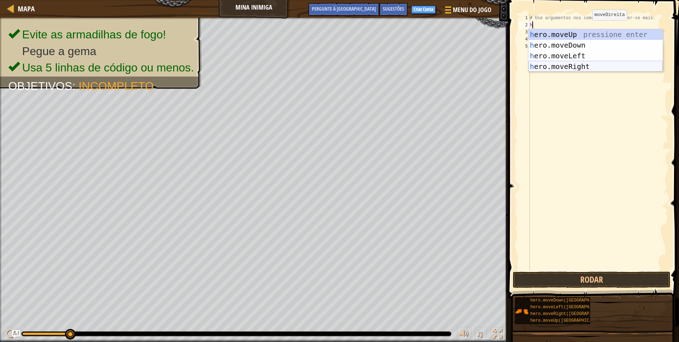
click at [587, 64] on div "h ero.moveUp pressione enter h ero.moveDown pressione enter h ero.moveLeft pres…" at bounding box center [595, 61] width 134 height 64
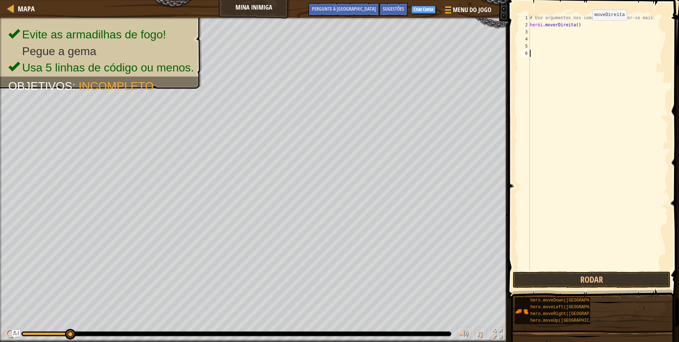
click at [587, 64] on div "# Use argumentos nos comandos para mover-se mais. herói . moverDireita ( )" at bounding box center [598, 149] width 140 height 270
click at [535, 33] on div "# Use argumentos nos comandos para mover-se mais. herói . moverDireita ( )" at bounding box center [598, 149] width 140 height 270
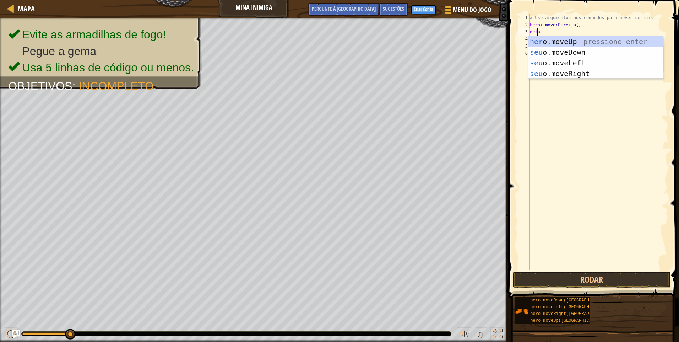
type textarea "hero"
click at [553, 74] on div "hero .moveUp pressione enter hero.moveDown pressione enter hero.moveLeft pressi…" at bounding box center [595, 68] width 134 height 64
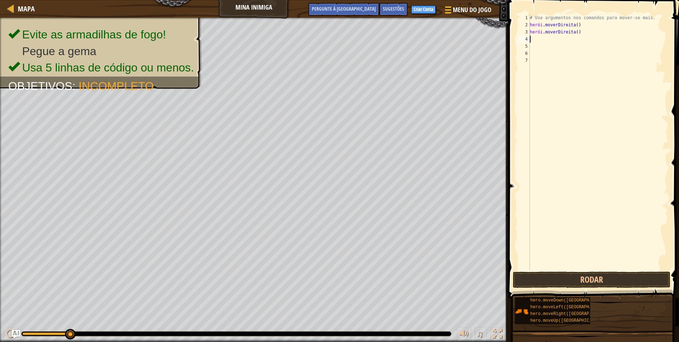
scroll to position [3, 0]
click at [538, 41] on div "# Use argumentos nos comandos para mover-se mais. herói . moverDireita ( ) heró…" at bounding box center [598, 149] width 140 height 270
type textarea "h"
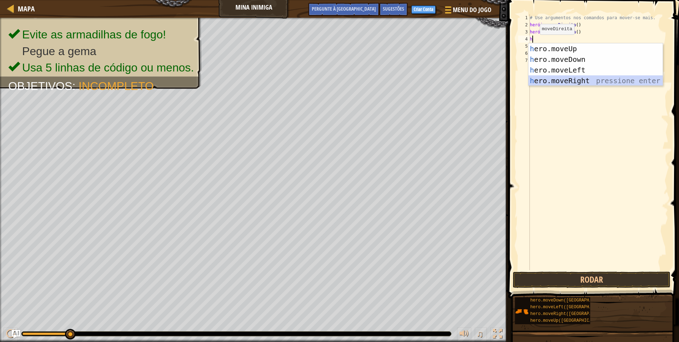
click at [562, 76] on div "h ero.moveUp pressione enter h ero.moveDown pressione enter h ero.moveLeft pres…" at bounding box center [595, 75] width 134 height 64
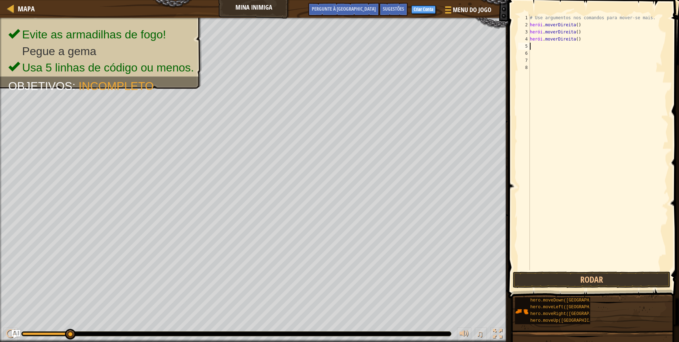
click at [538, 46] on div "# Use argumentos nos comandos para mover-se mais. herói . moverDireita ( ) heró…" at bounding box center [598, 149] width 140 height 270
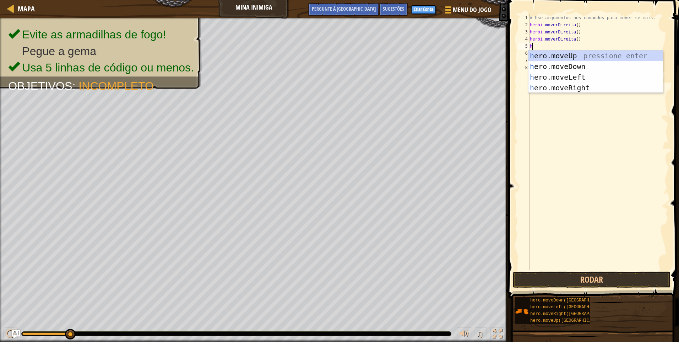
type textarea "he"
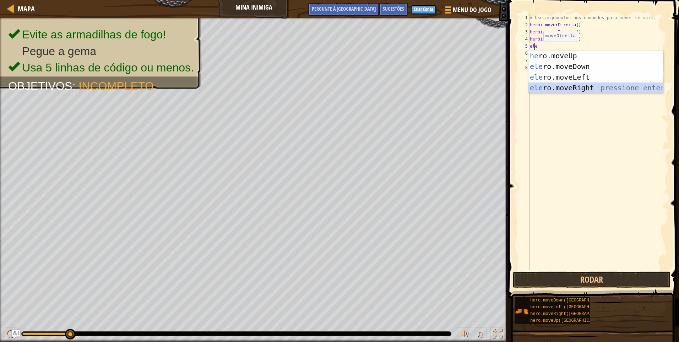
click at [559, 87] on div "he ro.moveUp pressione enter ele ro.moveDown pressione enter ele ro.moveLeft pr…" at bounding box center [595, 82] width 134 height 64
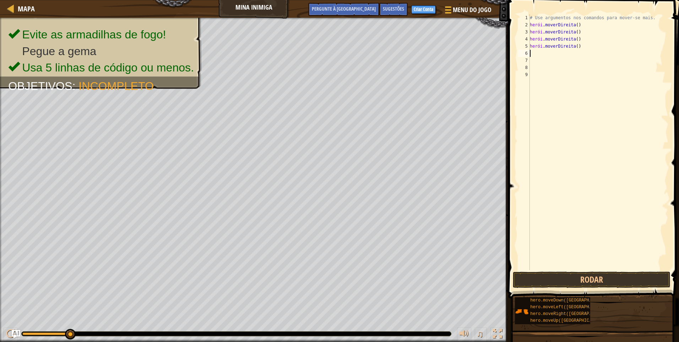
click at [539, 55] on div "# Use argumentos nos comandos para mover-se mais. herói . moverDireita ( ) heró…" at bounding box center [598, 149] width 140 height 270
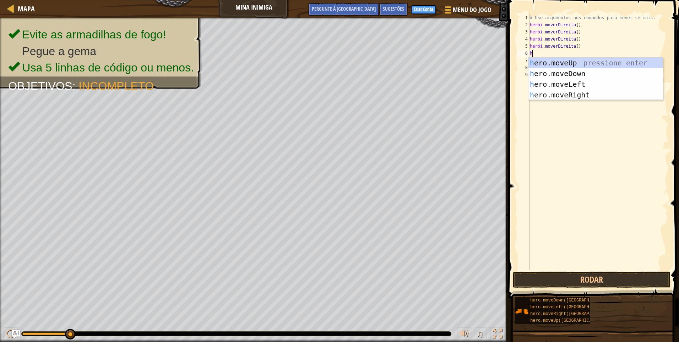
type textarea "he"
click at [593, 61] on div "he ro.moveUp pressione enter ele ro.moveDown pressione enter ele ro.moveLeft pr…" at bounding box center [595, 90] width 134 height 64
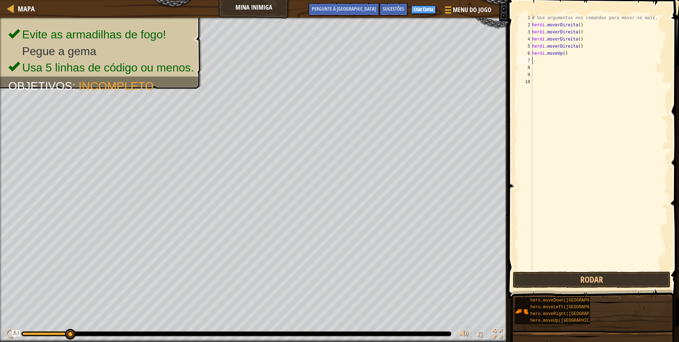
click at [553, 59] on div "# Use argumentos nos comandos para mover-se mais. herói . moverDireita ( ) heró…" at bounding box center [600, 149] width 138 height 270
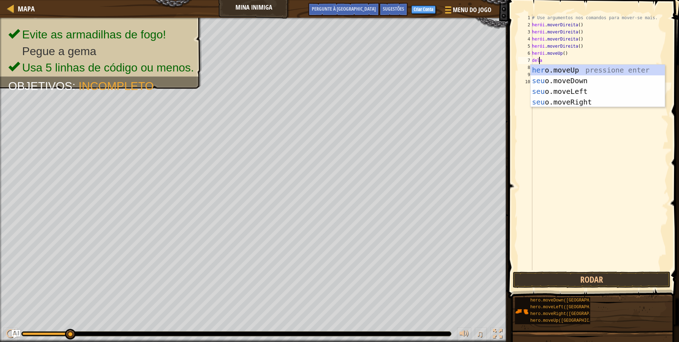
scroll to position [3, 0]
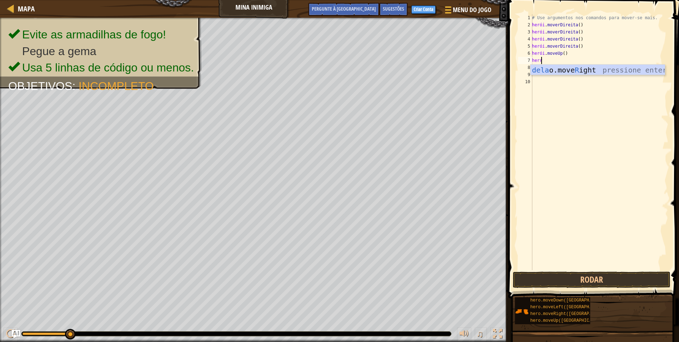
type textarea "her"
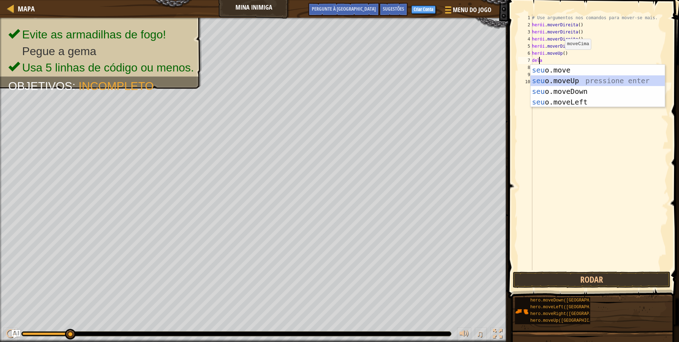
click at [581, 82] on div "seu o.move R seu o.moveUp pressione enter seu o.moveDown pressione enter seu o.…" at bounding box center [598, 97] width 134 height 64
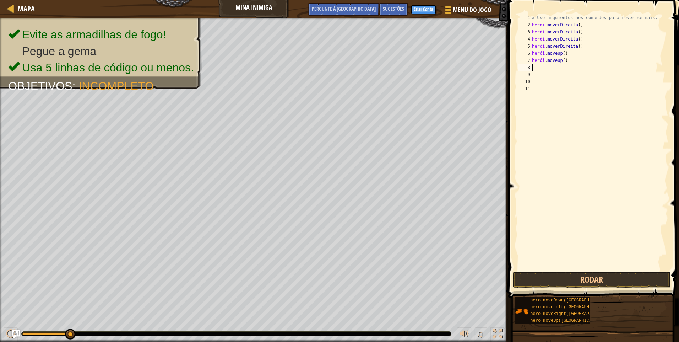
click at [542, 67] on div "# Use argumentos nos comandos para mover-se mais. herói . moverDireita ( ) heró…" at bounding box center [600, 149] width 138 height 270
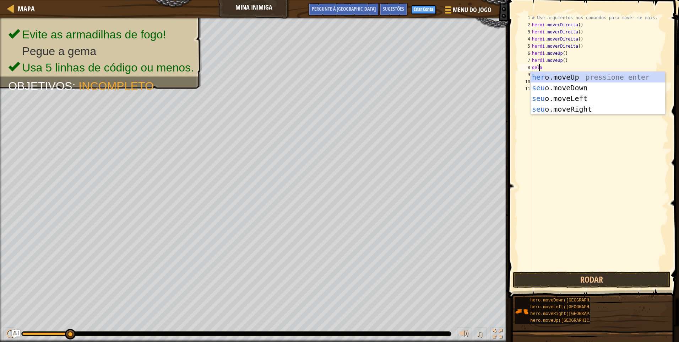
type textarea "hero"
click at [550, 98] on div "hero .moveUp pressione enter hero.moveDown pressione enter hero.moveLeft pressi…" at bounding box center [598, 104] width 134 height 64
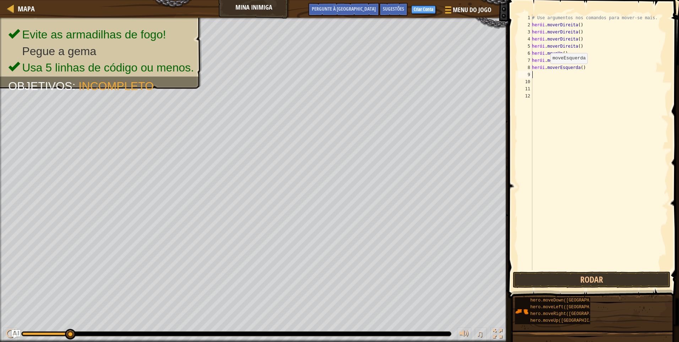
scroll to position [3, 0]
click at [551, 74] on div "# Use argumentos nos comandos para mover-se mais. herói . moverDireita ( ) heró…" at bounding box center [600, 149] width 138 height 270
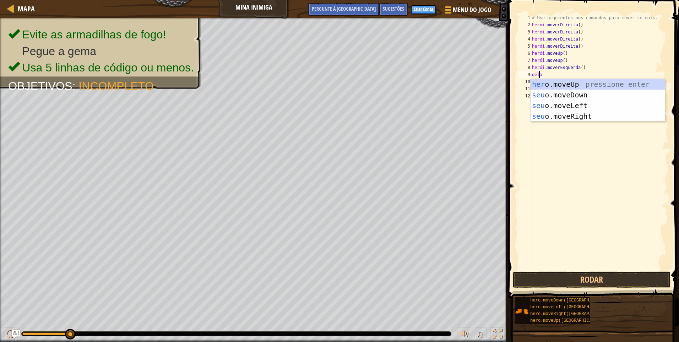
type textarea "hero"
click at [556, 93] on div "hero .moveUp pressione enter hero.moveDown pressione enter hero.moveLeft pressi…" at bounding box center [598, 111] width 134 height 64
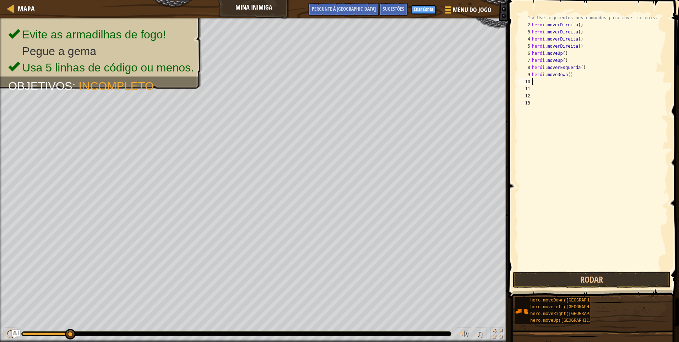
scroll to position [3, 0]
click at [557, 279] on button "Rodar" at bounding box center [592, 279] width 158 height 16
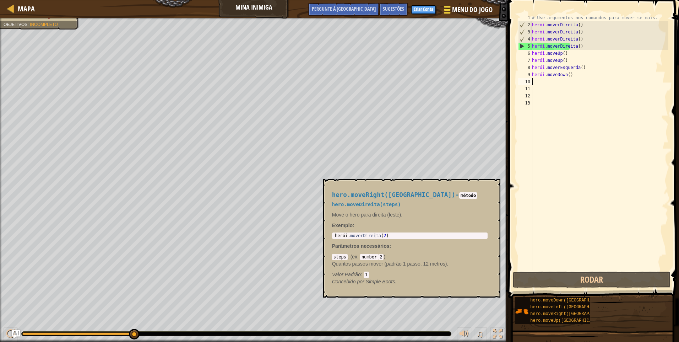
click at [450, 8] on div at bounding box center [447, 10] width 10 height 10
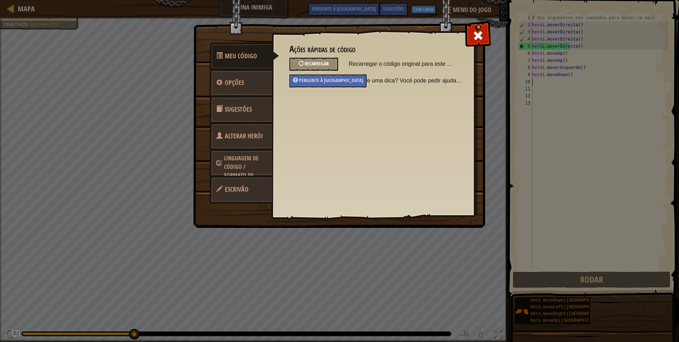
click at [310, 63] on span "Recarregar" at bounding box center [317, 63] width 24 height 7
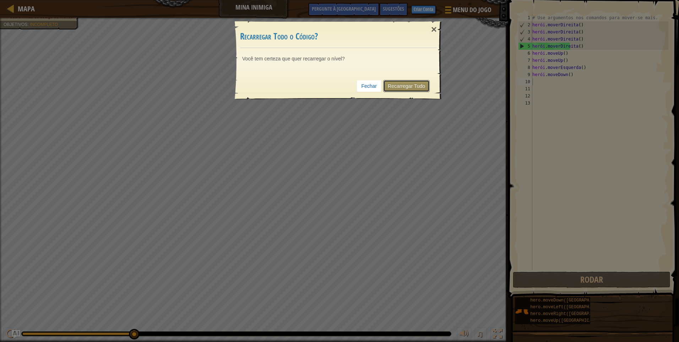
click at [404, 86] on link "Recarregar Tudo" at bounding box center [406, 86] width 47 height 12
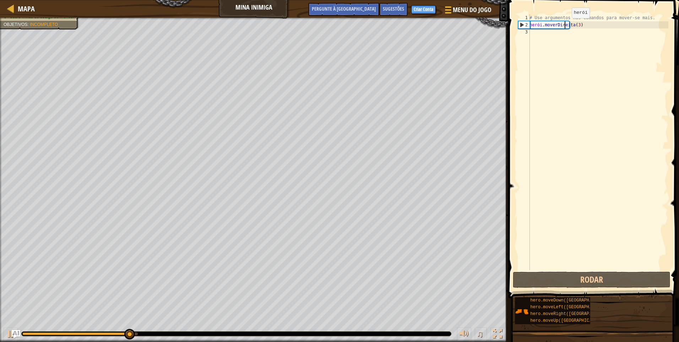
click at [565, 25] on div "# Use argumentos nos comandos para mover-se mais. herói . moverDireita ( 3 )" at bounding box center [598, 149] width 140 height 270
type textarea "hero.moveRight(3)"
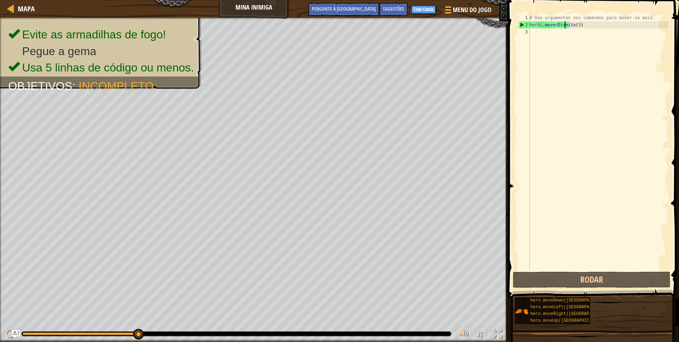
click at [542, 33] on div "# Use argumentos nos comandos para mover-se mais. herói . moverDireita ( 3 )" at bounding box center [598, 149] width 140 height 270
type textarea "h"
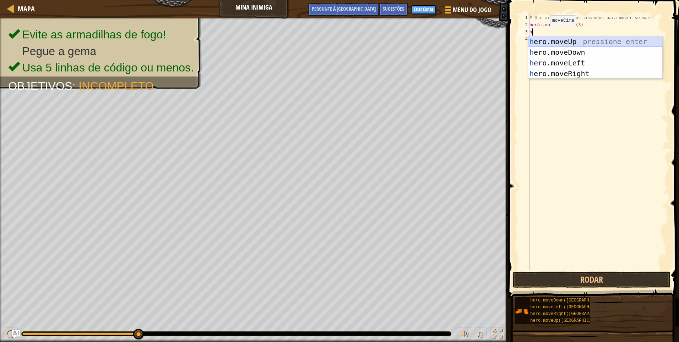
click at [588, 41] on div "h ero.moveUp pressione enter h ero.moveDown pressione enter h ero.moveLeft pres…" at bounding box center [595, 68] width 134 height 64
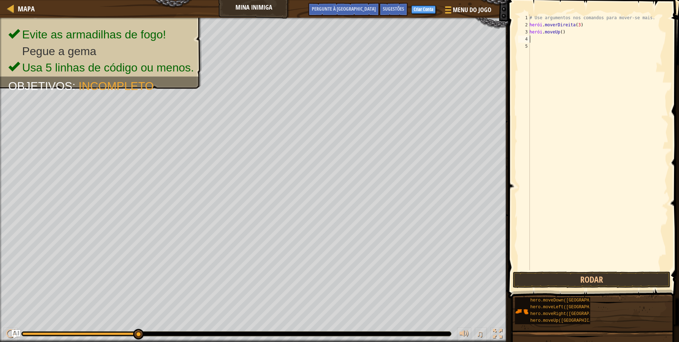
click at [533, 39] on div "# Use argumentos nos comandos para mover-se mais. herói . moverDireita ( 3 ) he…" at bounding box center [598, 149] width 140 height 270
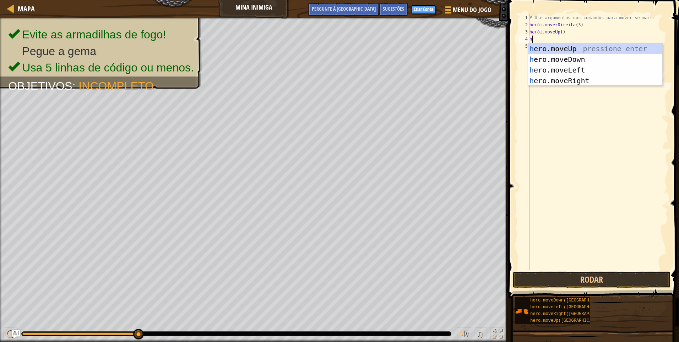
type textarea "he"
click at [585, 47] on div "he ro.moveUp pressione enter ele ro.moveDown pressione enter ele ro.moveLeft pr…" at bounding box center [595, 75] width 134 height 64
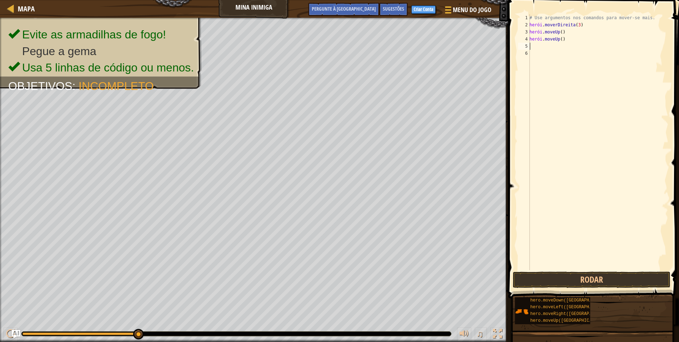
click at [540, 46] on div "# Use argumentos nos comandos para mover-se mais. herói . moverDireita ( 3 ) he…" at bounding box center [598, 149] width 140 height 270
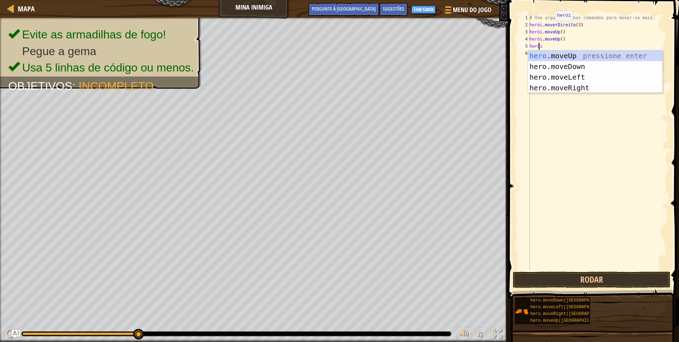
scroll to position [3, 0]
type textarea "hero"
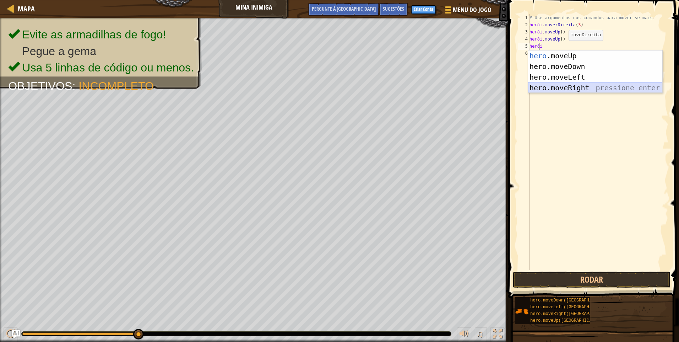
click at [560, 85] on div "hero .moveUp pressione enter hero.moveDown pressione enter hero.moveLeft pressi…" at bounding box center [595, 82] width 134 height 64
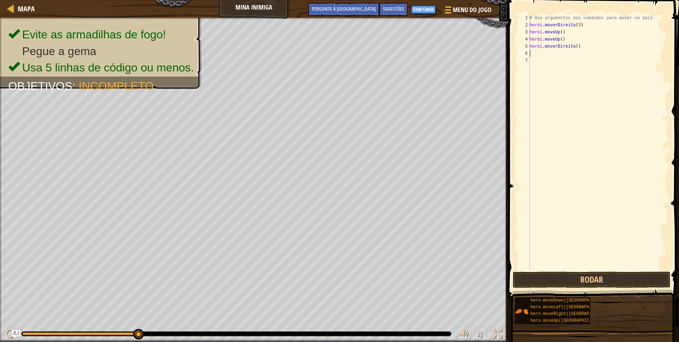
scroll to position [3, 0]
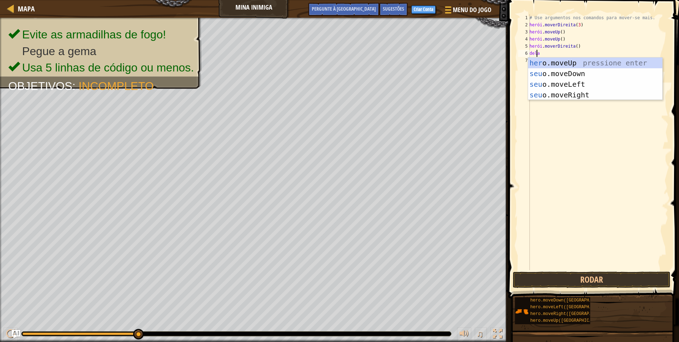
type textarea "hero"
click at [563, 96] on div "hero .moveUp pressione enter hero.moveDown pressione enter hero.moveLeft pressi…" at bounding box center [595, 90] width 134 height 64
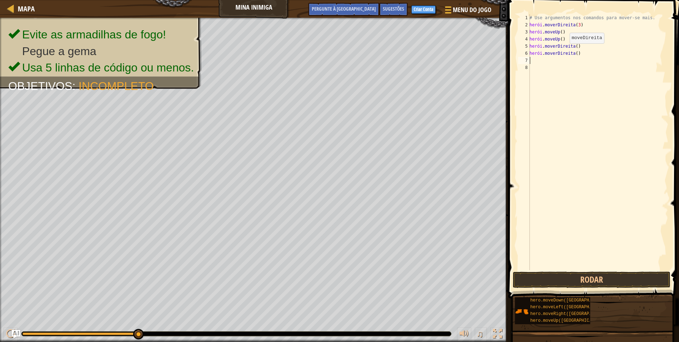
scroll to position [3, 0]
click at [538, 63] on div "# Use argumentos nos comandos para mover-se mais. herói . moverDireita ( 3 ) he…" at bounding box center [598, 149] width 140 height 270
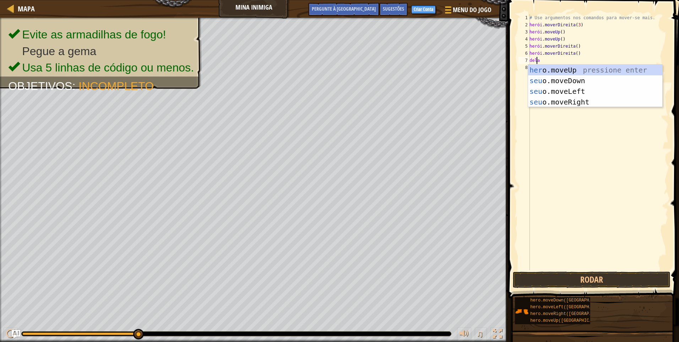
type textarea "hero"
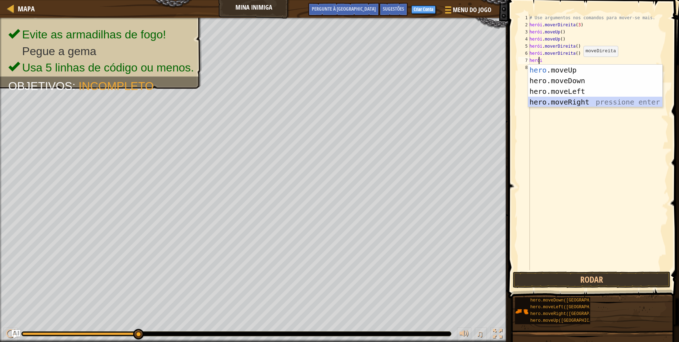
click at [572, 99] on div "hero .moveUp pressione enter hero.moveDown pressione enter hero.moveLeft pressi…" at bounding box center [595, 97] width 134 height 64
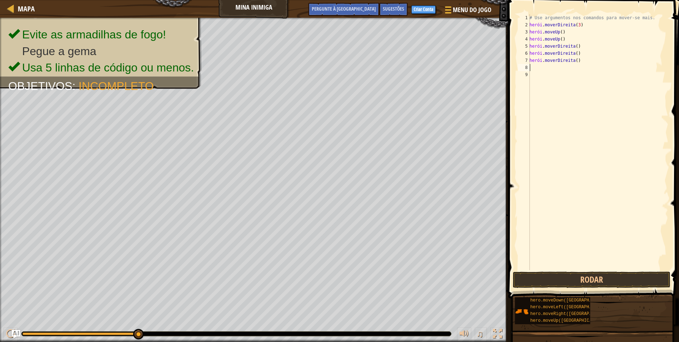
click at [562, 68] on div "# Use argumentos nos comandos para mover-se mais. herói . moverDireita ( 3 ) he…" at bounding box center [598, 149] width 140 height 270
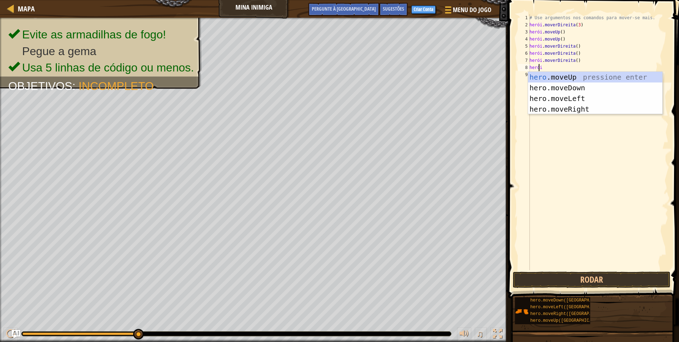
scroll to position [3, 0]
type textarea "hero"
